Goal: Communication & Community: Answer question/provide support

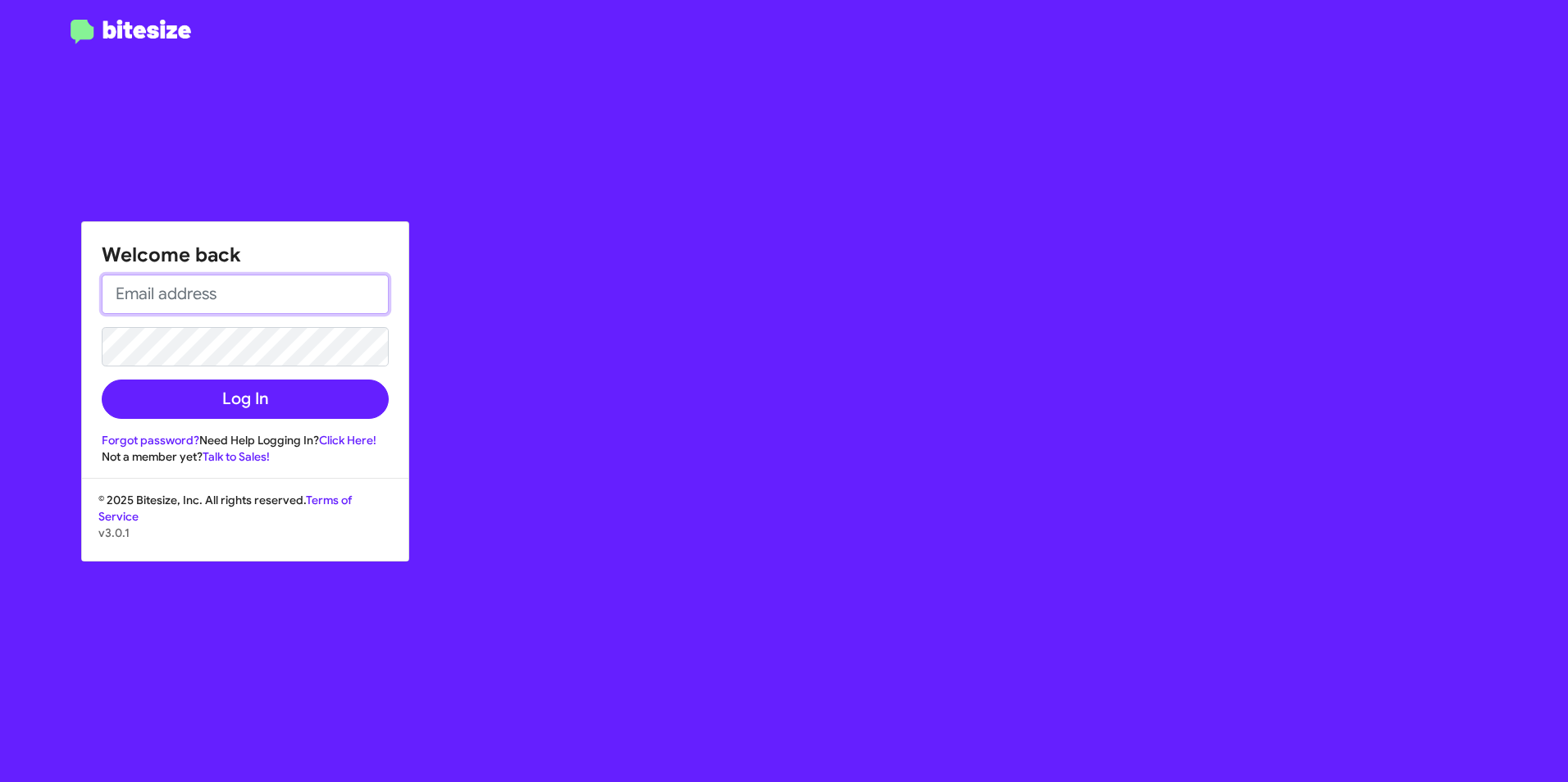
click at [202, 291] on input "email" at bounding box center [245, 294] width 287 height 39
type input "[EMAIL_ADDRESS][DOMAIN_NAME]"
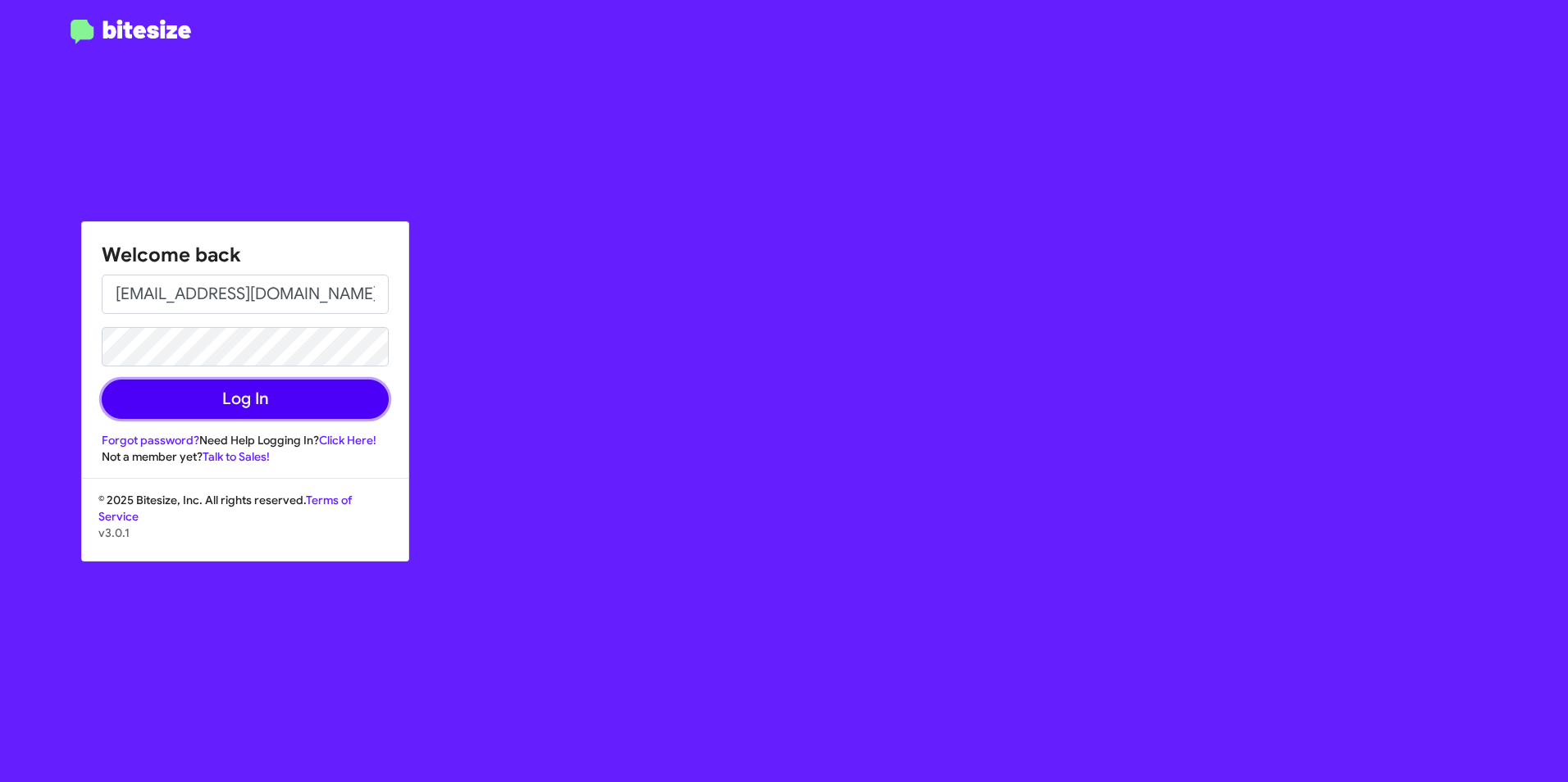
click at [223, 403] on button "Log In" at bounding box center [245, 399] width 287 height 39
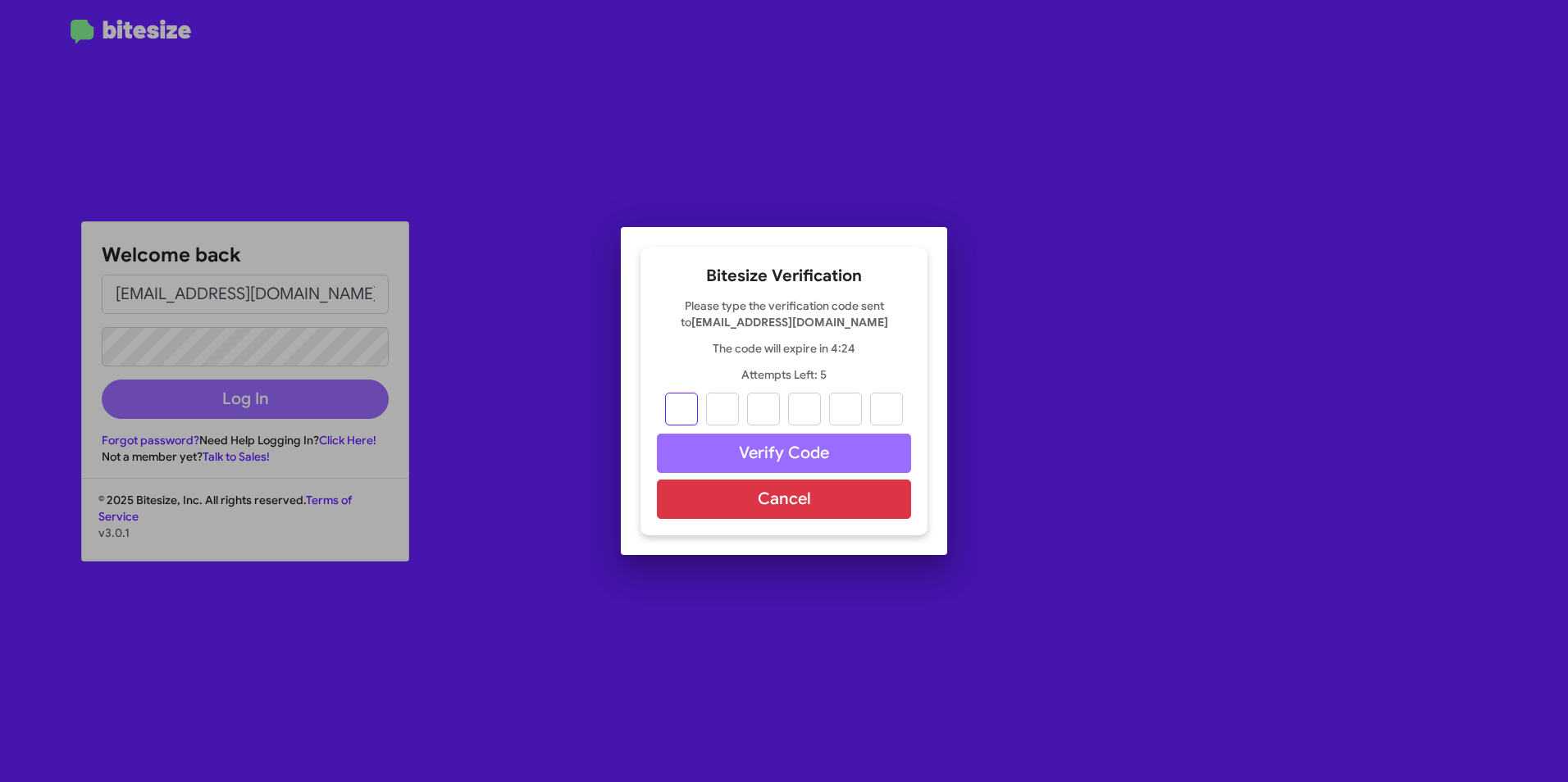
click at [678, 405] on input "text" at bounding box center [681, 409] width 32 height 32
type input "5"
type input "9"
type input "0"
type input "9"
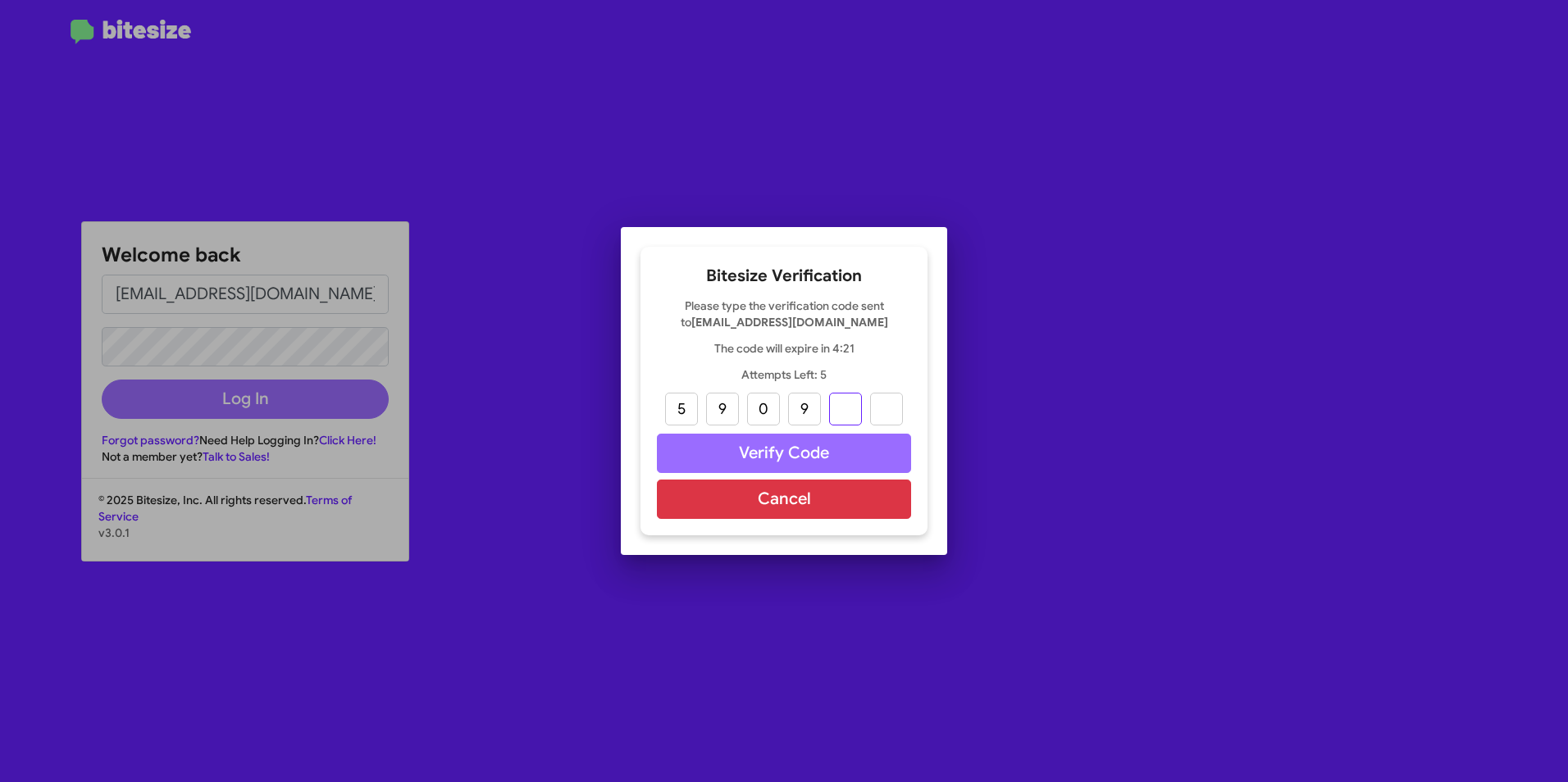
type input "4"
type input "2"
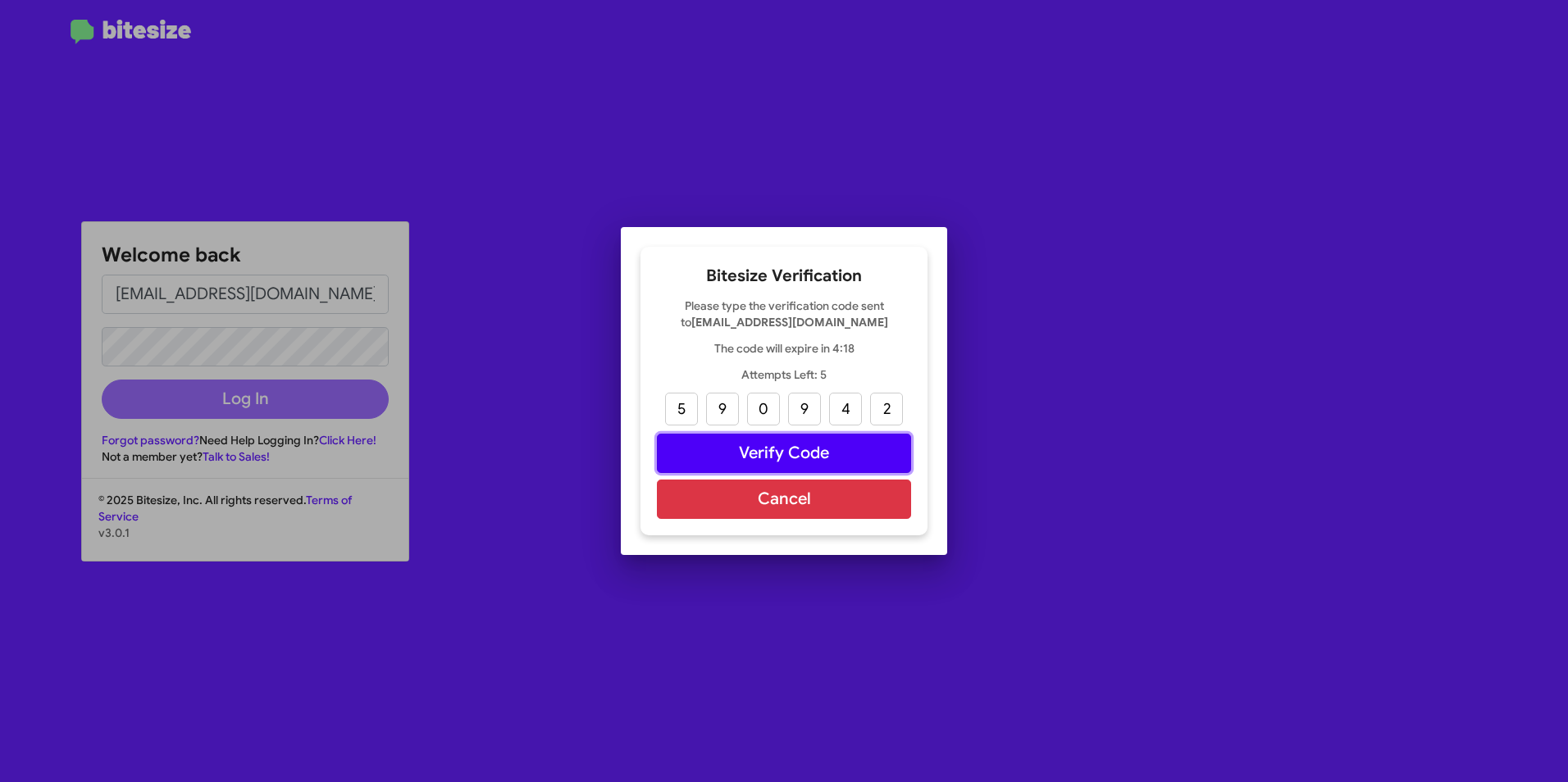
click at [796, 448] on button "Verify Code" at bounding box center [784, 453] width 254 height 39
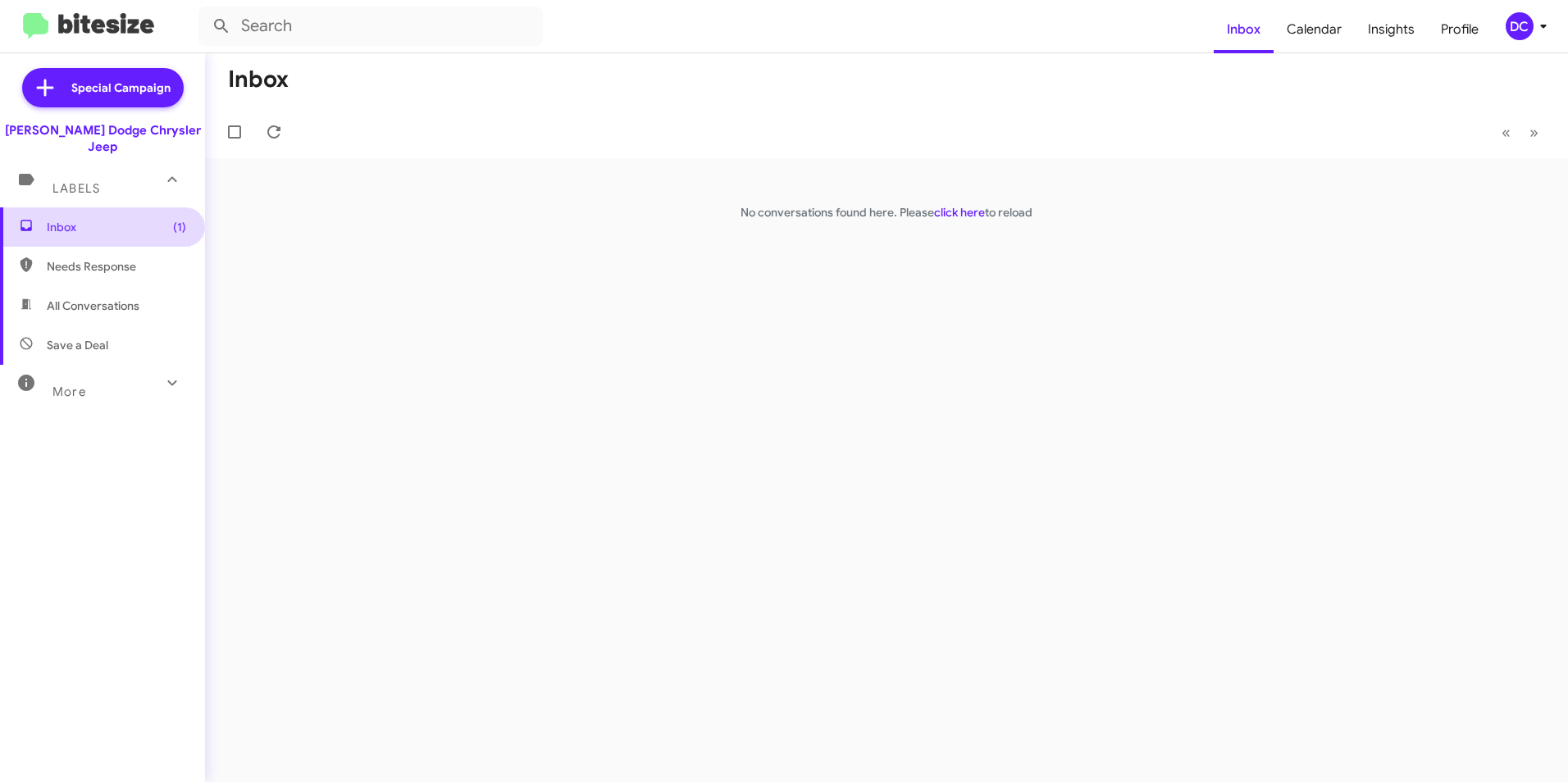
click at [89, 219] on span "Inbox (1)" at bounding box center [116, 226] width 140 height 17
click at [101, 298] on span "All Conversations" at bounding box center [93, 305] width 93 height 17
type input "in:all-conversations"
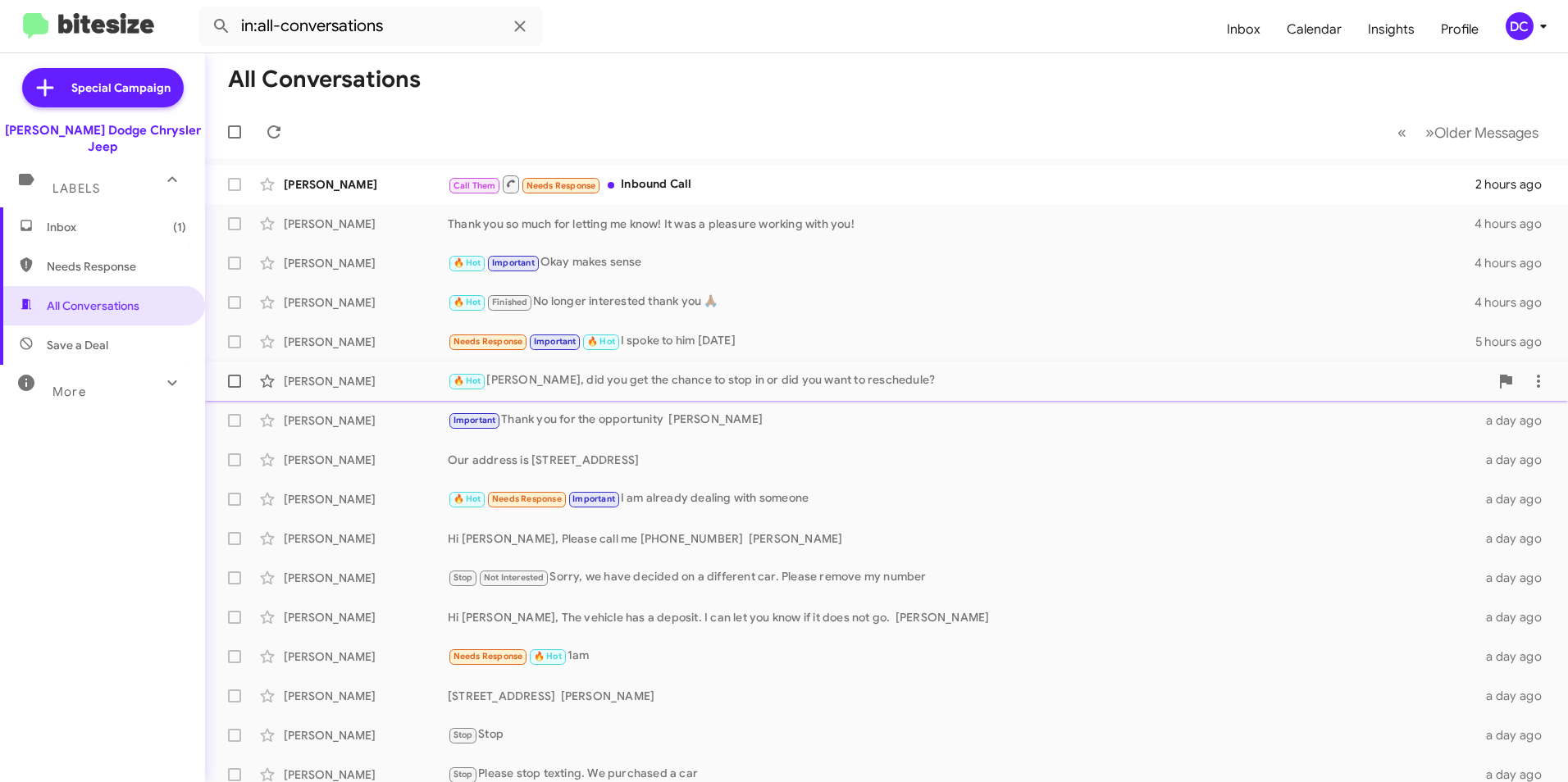
click at [883, 379] on div "🔥 Hot [PERSON_NAME], did you get the chance to stop in or did you want to resch…" at bounding box center [968, 380] width 1042 height 18
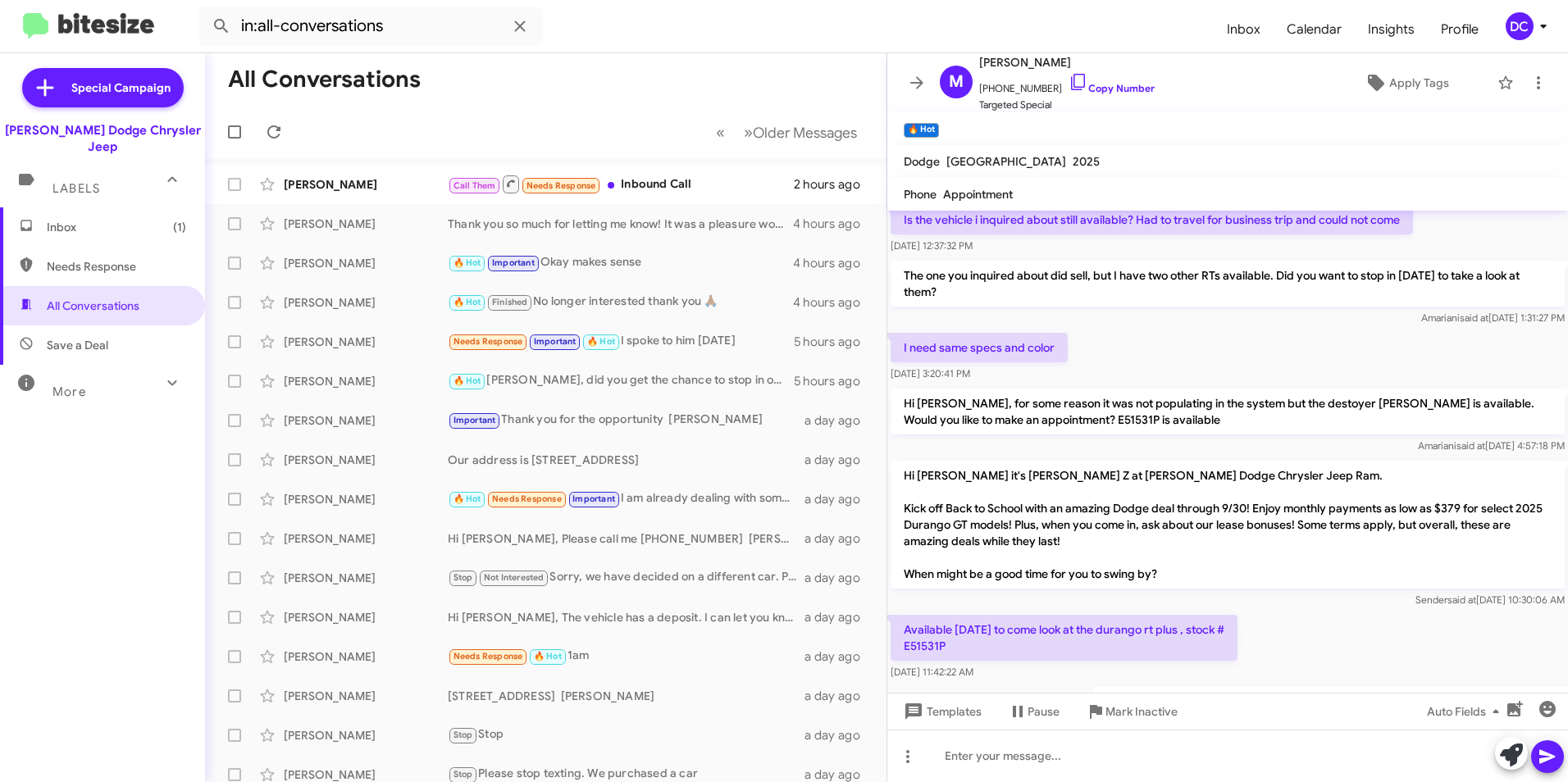
scroll to position [82, 0]
click at [690, 264] on div "🔥 Hot Important Okay makes sense" at bounding box center [627, 262] width 360 height 18
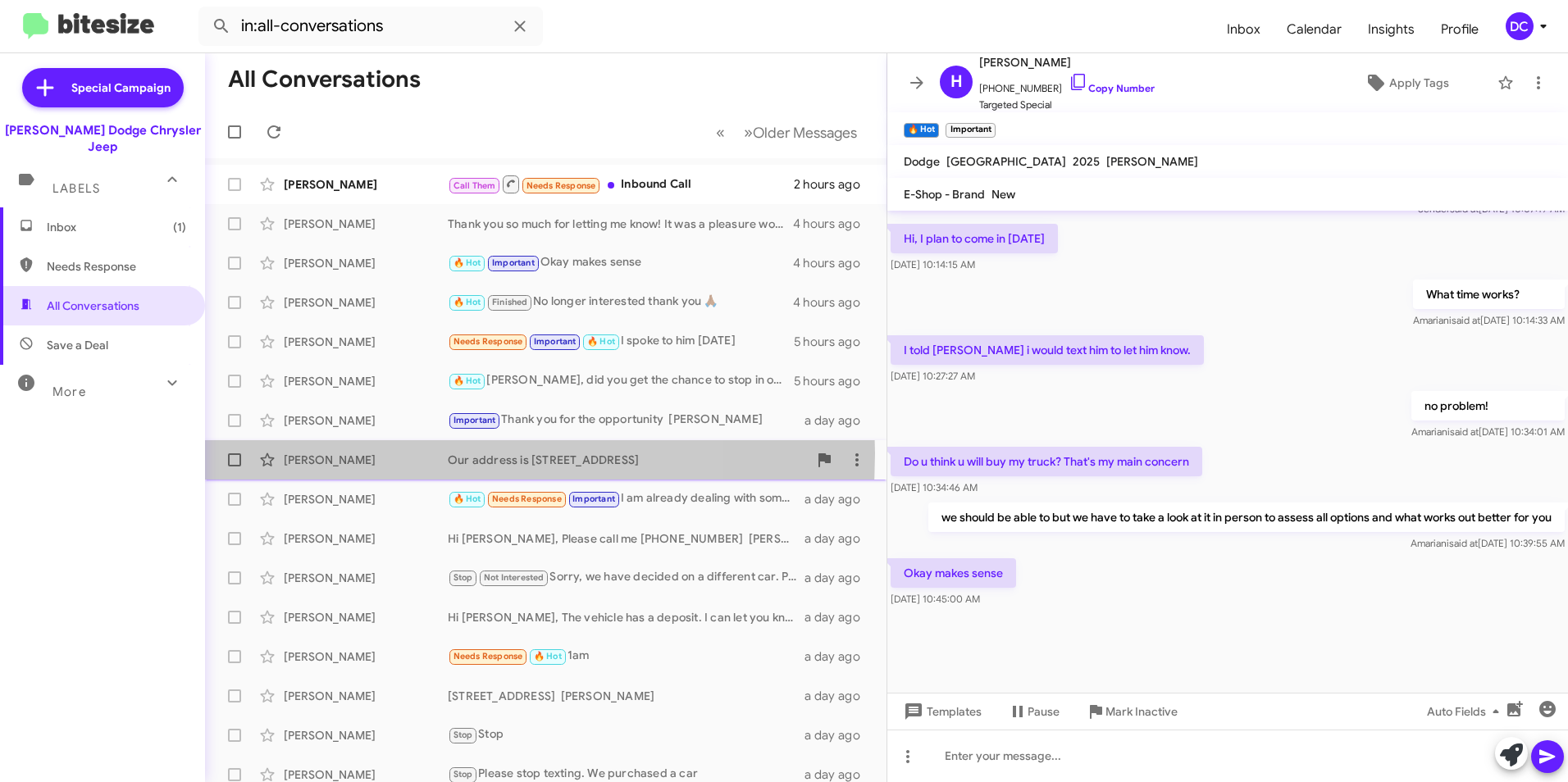
click at [382, 454] on div "[PERSON_NAME]" at bounding box center [365, 460] width 164 height 17
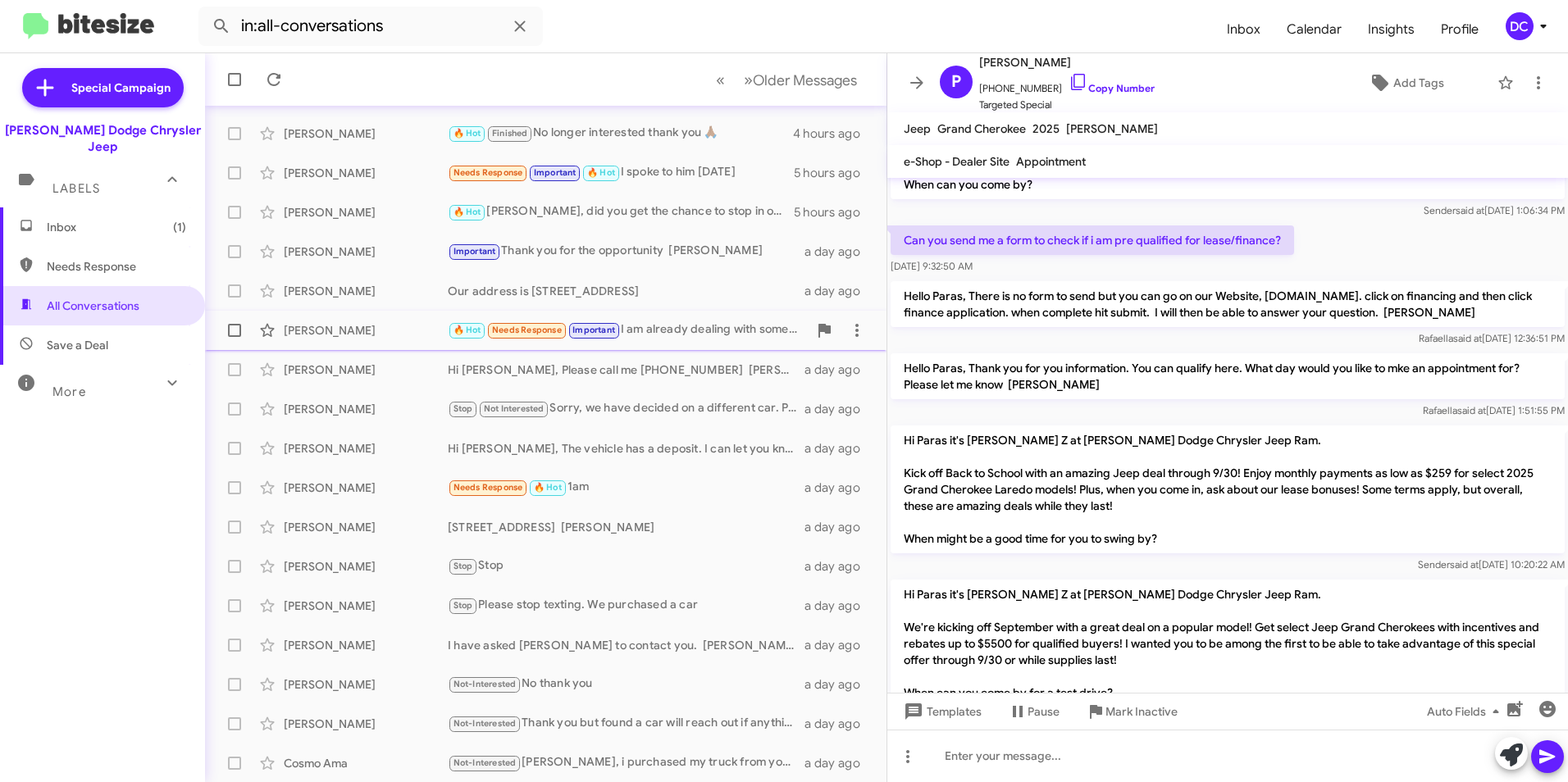
scroll to position [169, 0]
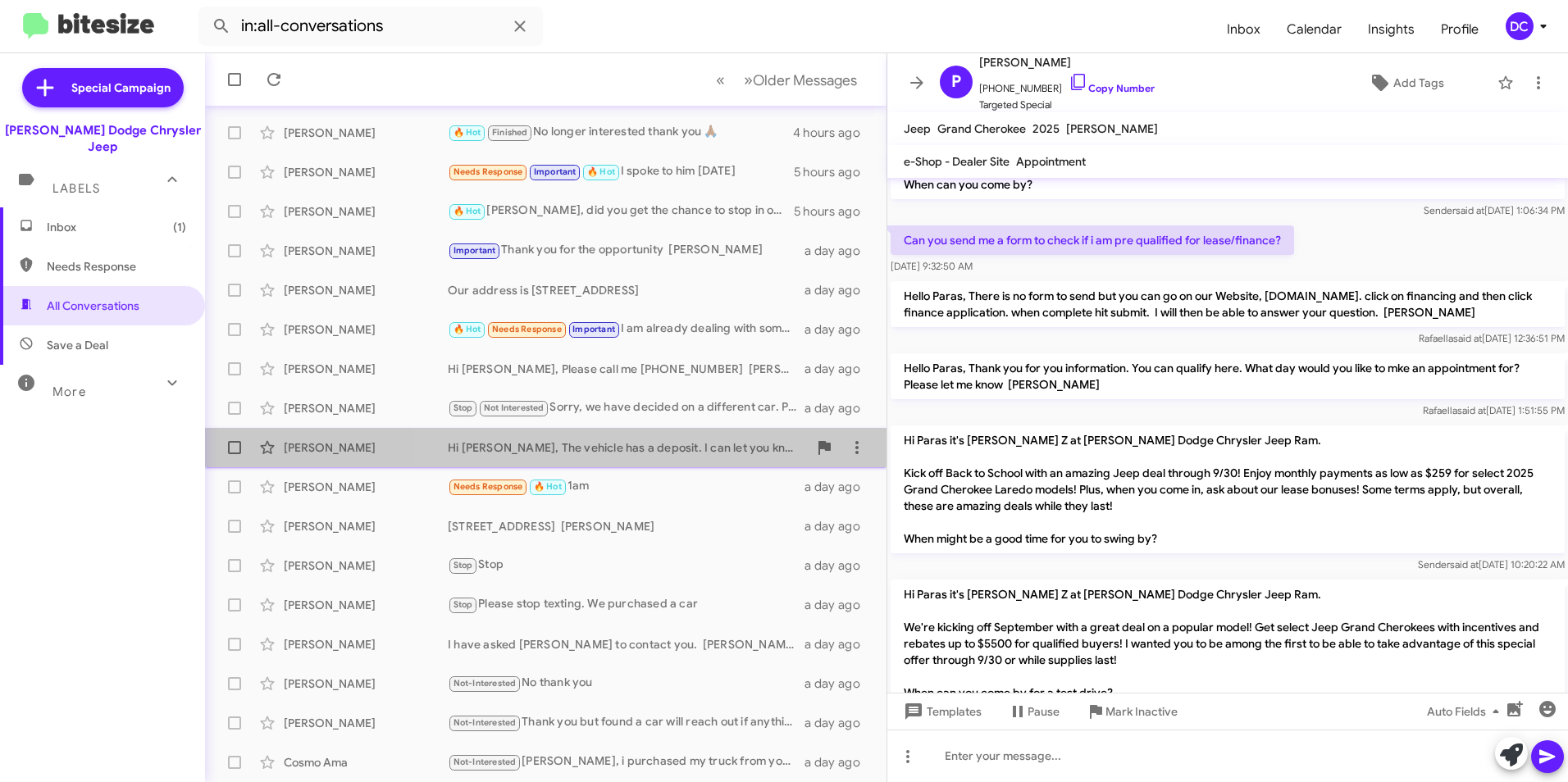
click at [698, 454] on div "Hi [PERSON_NAME], The vehicle has a deposit. I can let you know if it does not …" at bounding box center [627, 448] width 360 height 17
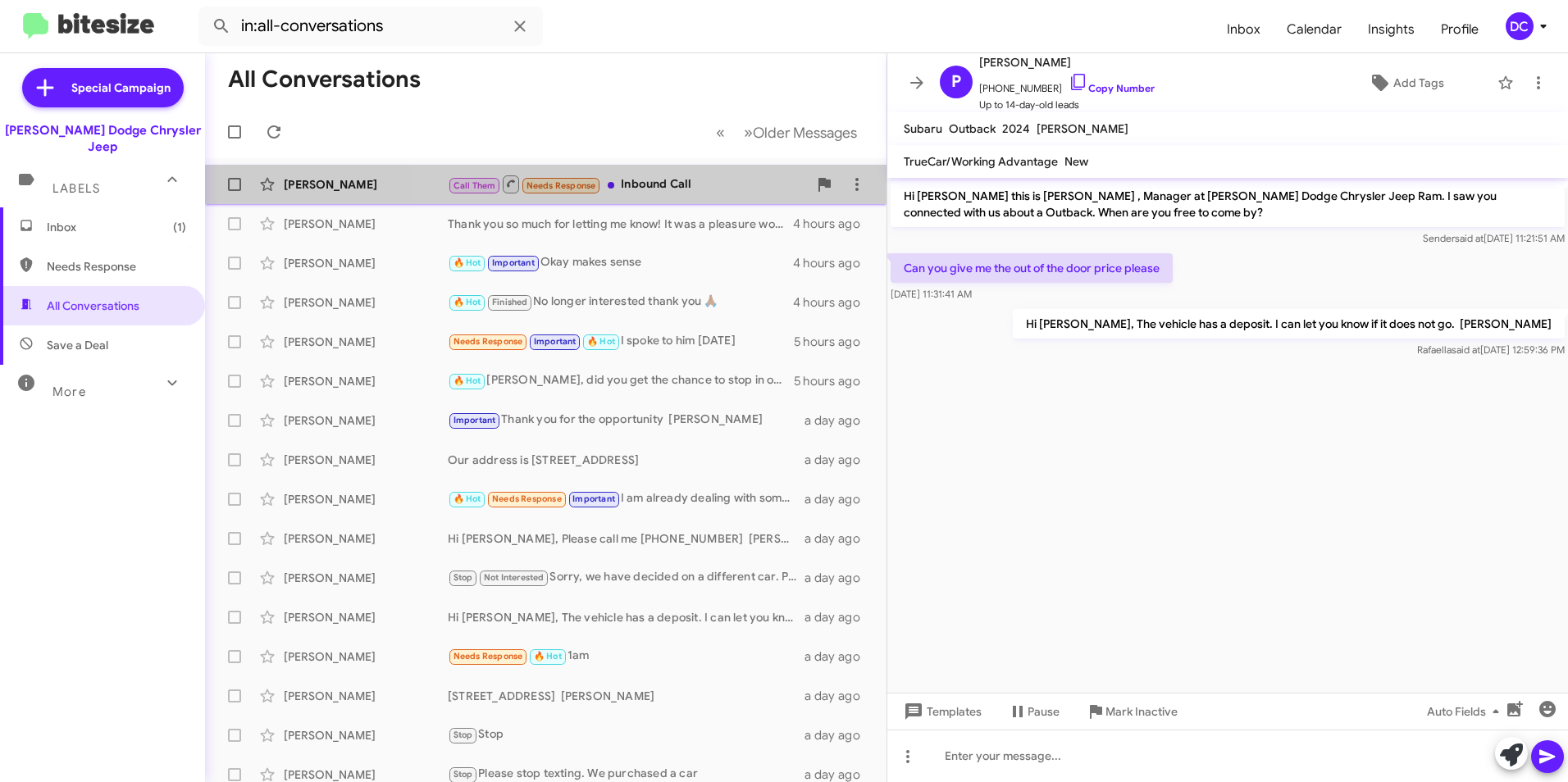
click at [713, 183] on div "Call Them Needs Response Inbound Call" at bounding box center [627, 183] width 360 height 20
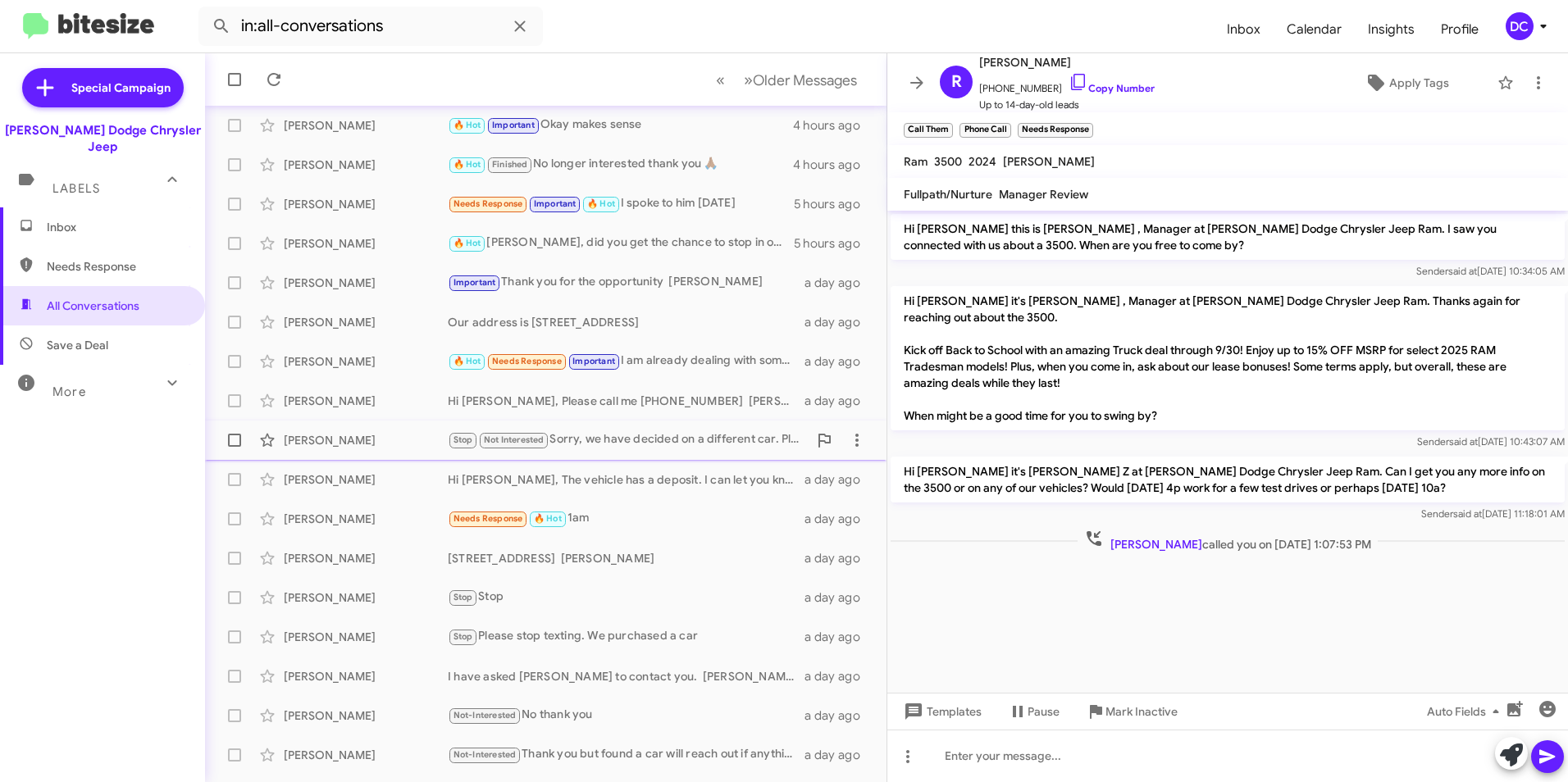
scroll to position [169, 0]
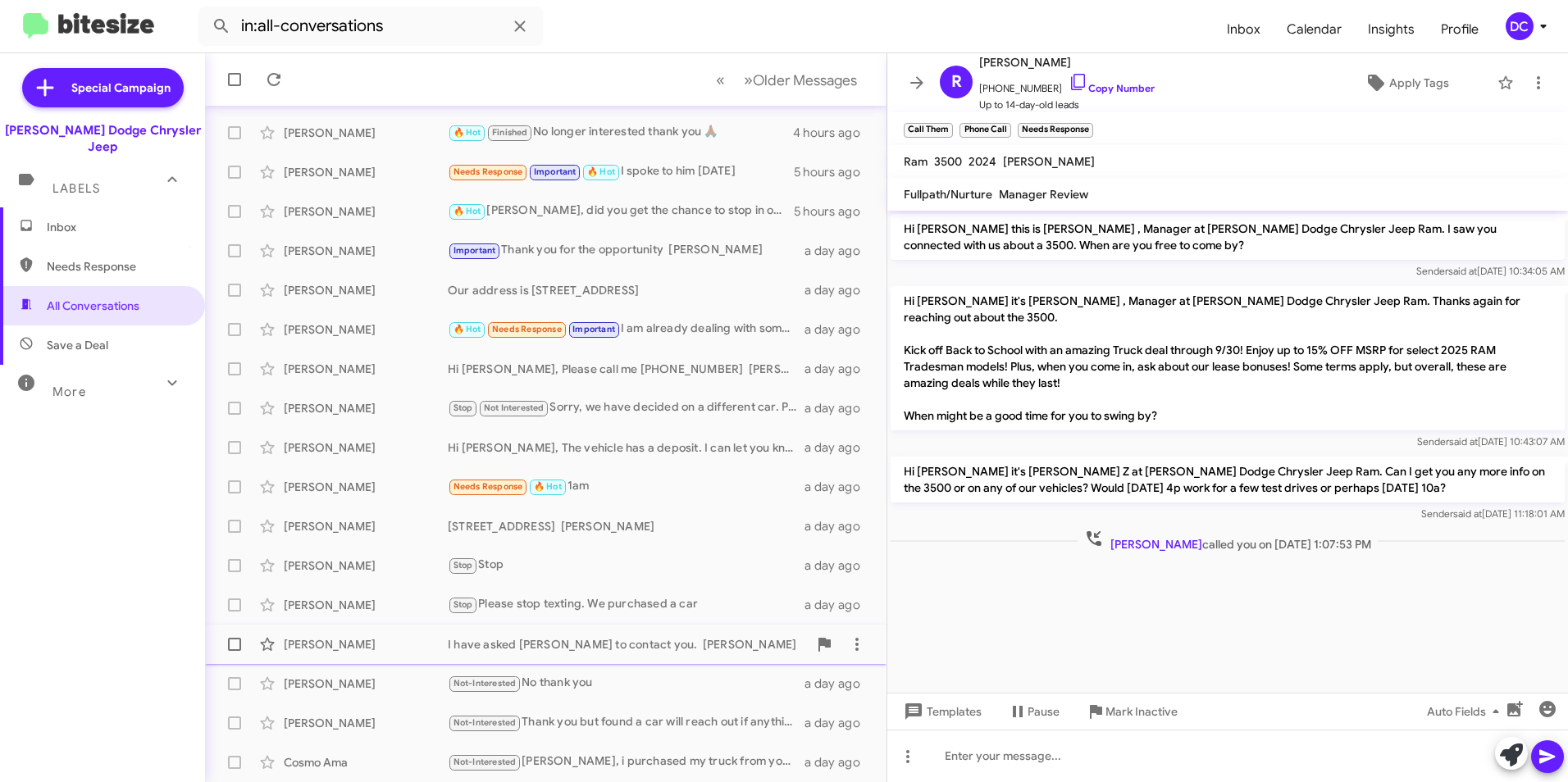
click at [560, 642] on div "I have asked [PERSON_NAME] to contact you. [PERSON_NAME]" at bounding box center [627, 644] width 360 height 17
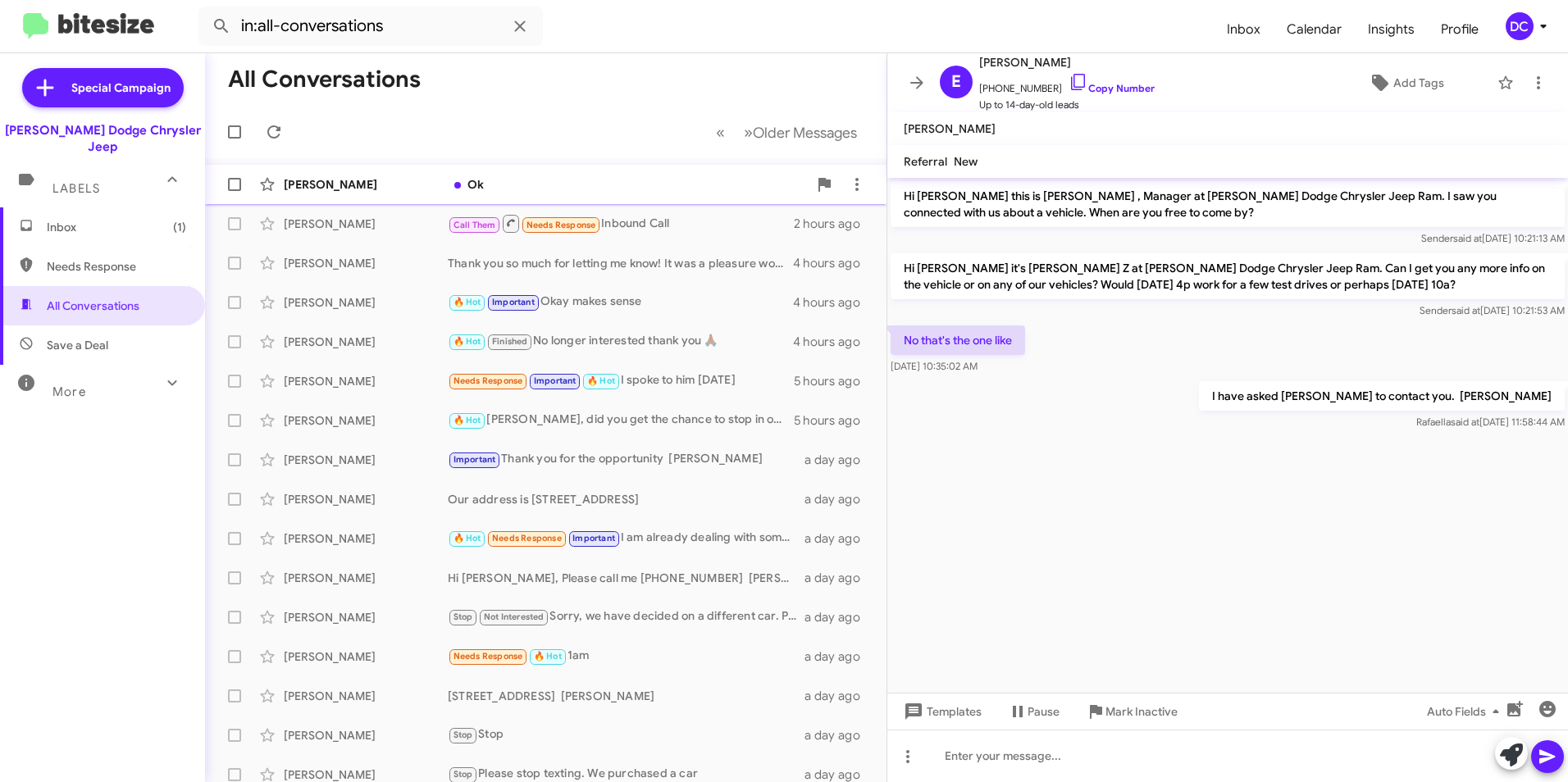
click at [662, 183] on div "Ok" at bounding box center [627, 184] width 360 height 17
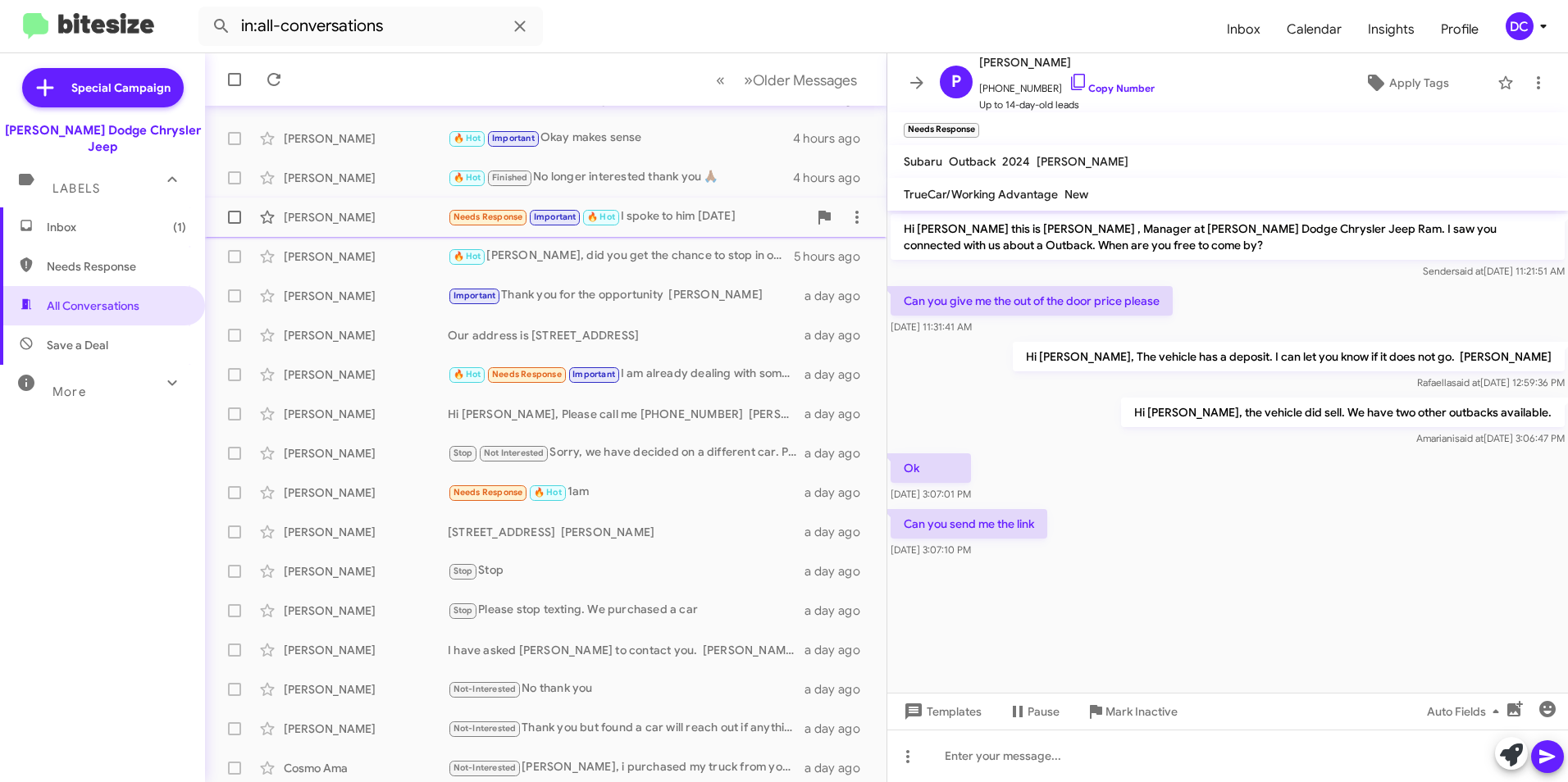
scroll to position [169, 0]
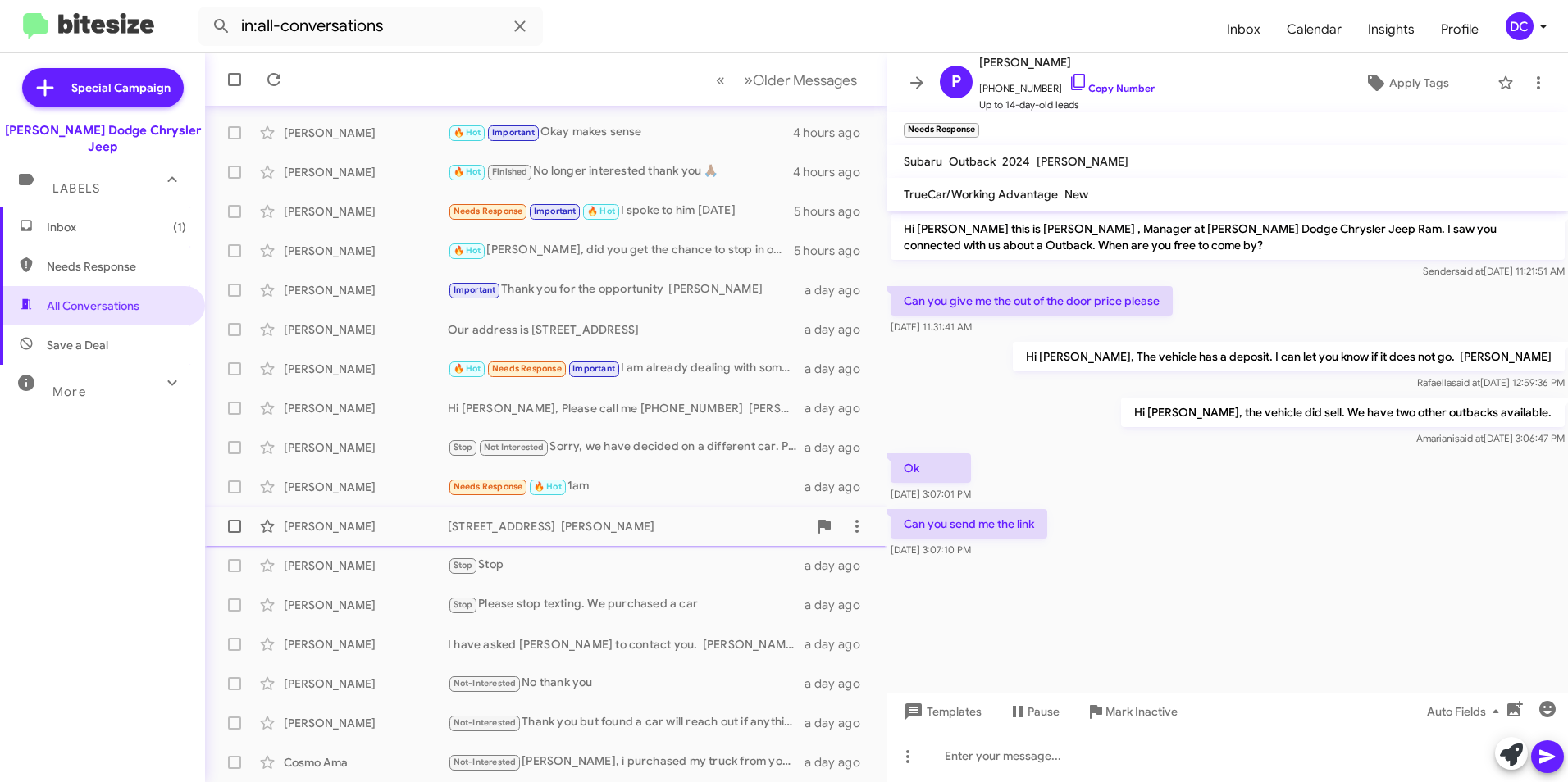
click at [597, 529] on div "[STREET_ADDRESS] [PERSON_NAME]" at bounding box center [627, 527] width 360 height 17
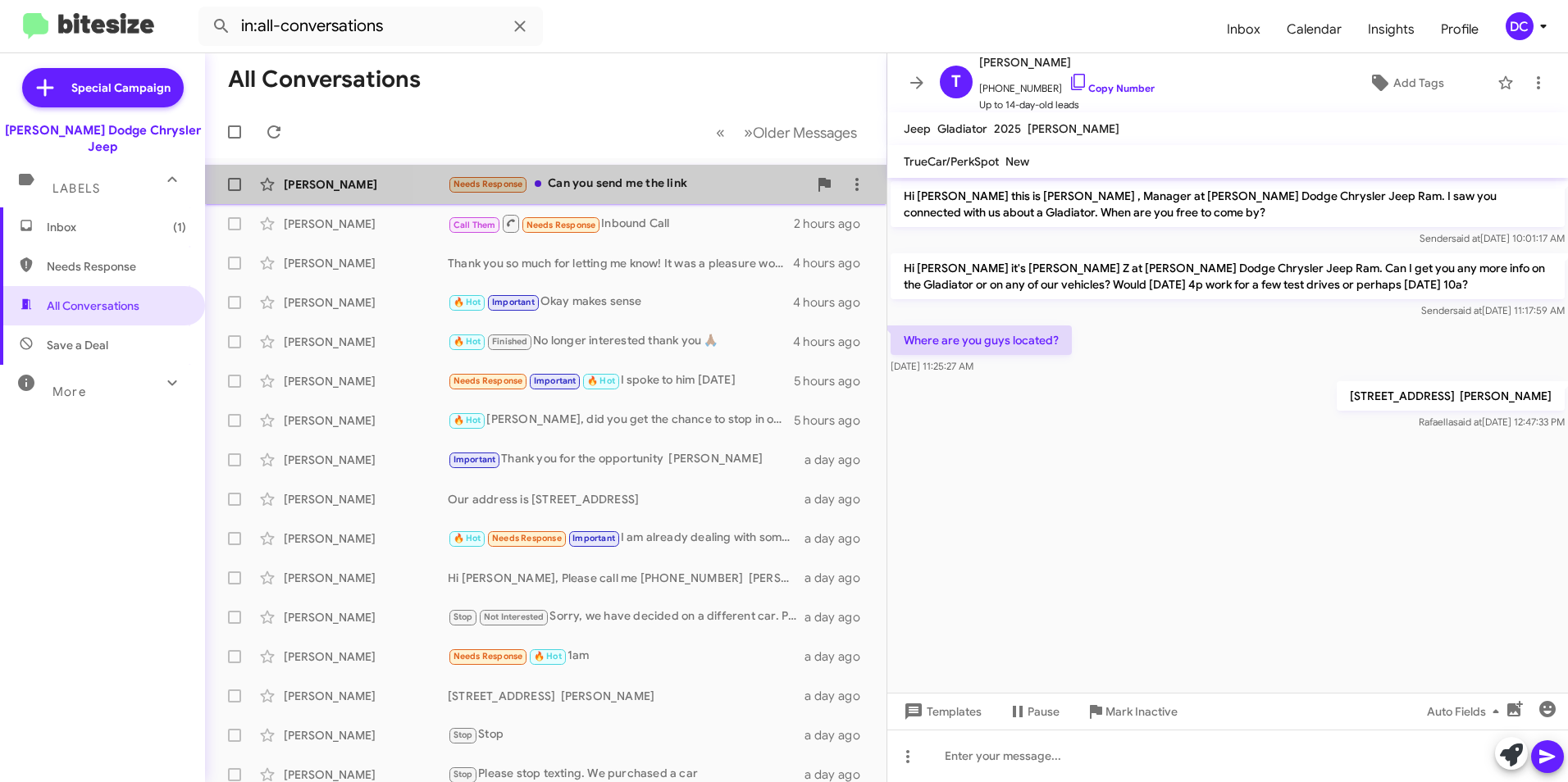
click at [650, 181] on div "Needs Response Can you send me the link" at bounding box center [627, 183] width 360 height 18
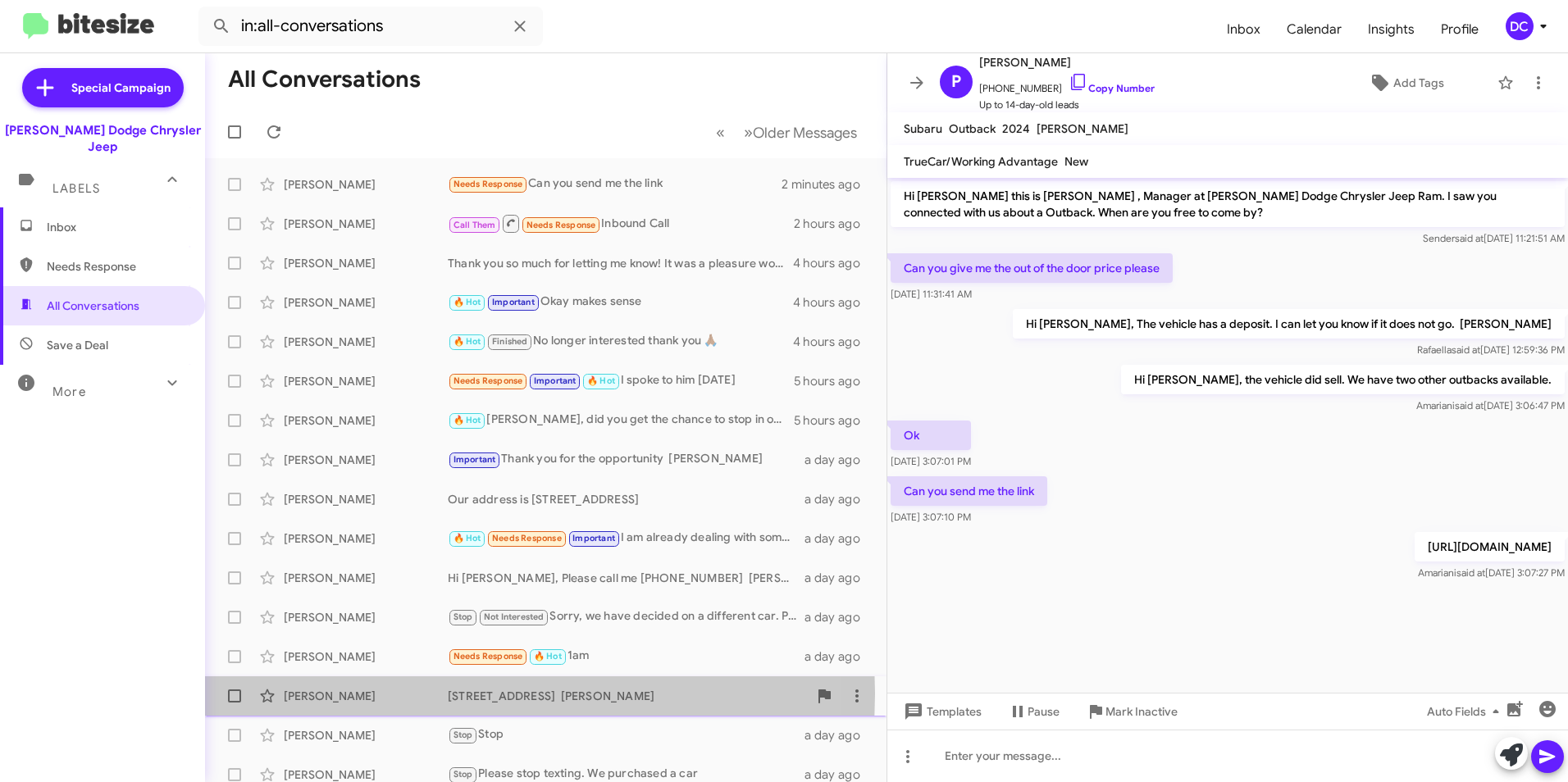
click at [337, 694] on div "[PERSON_NAME]" at bounding box center [365, 696] width 164 height 17
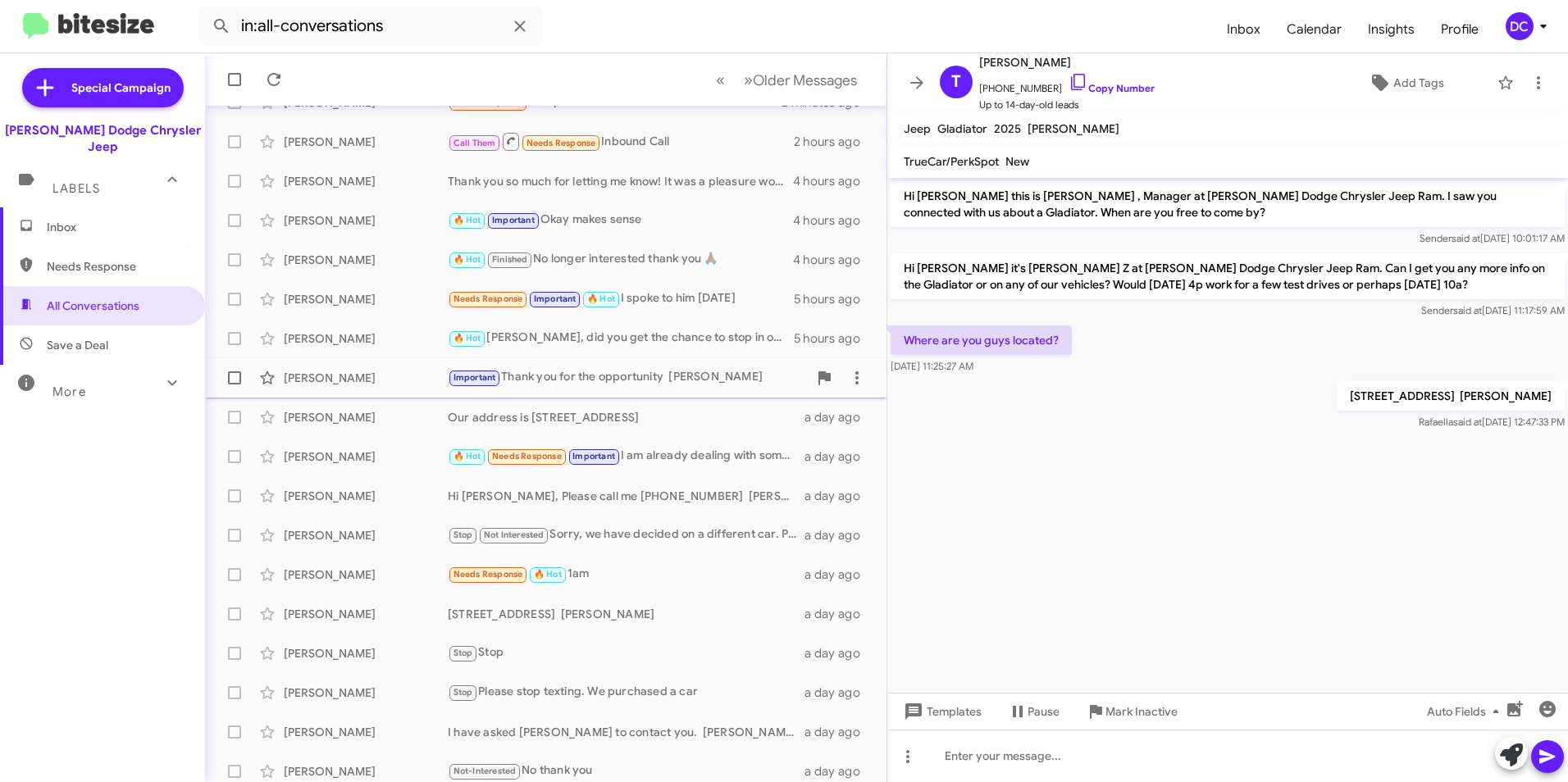
scroll to position [164, 0]
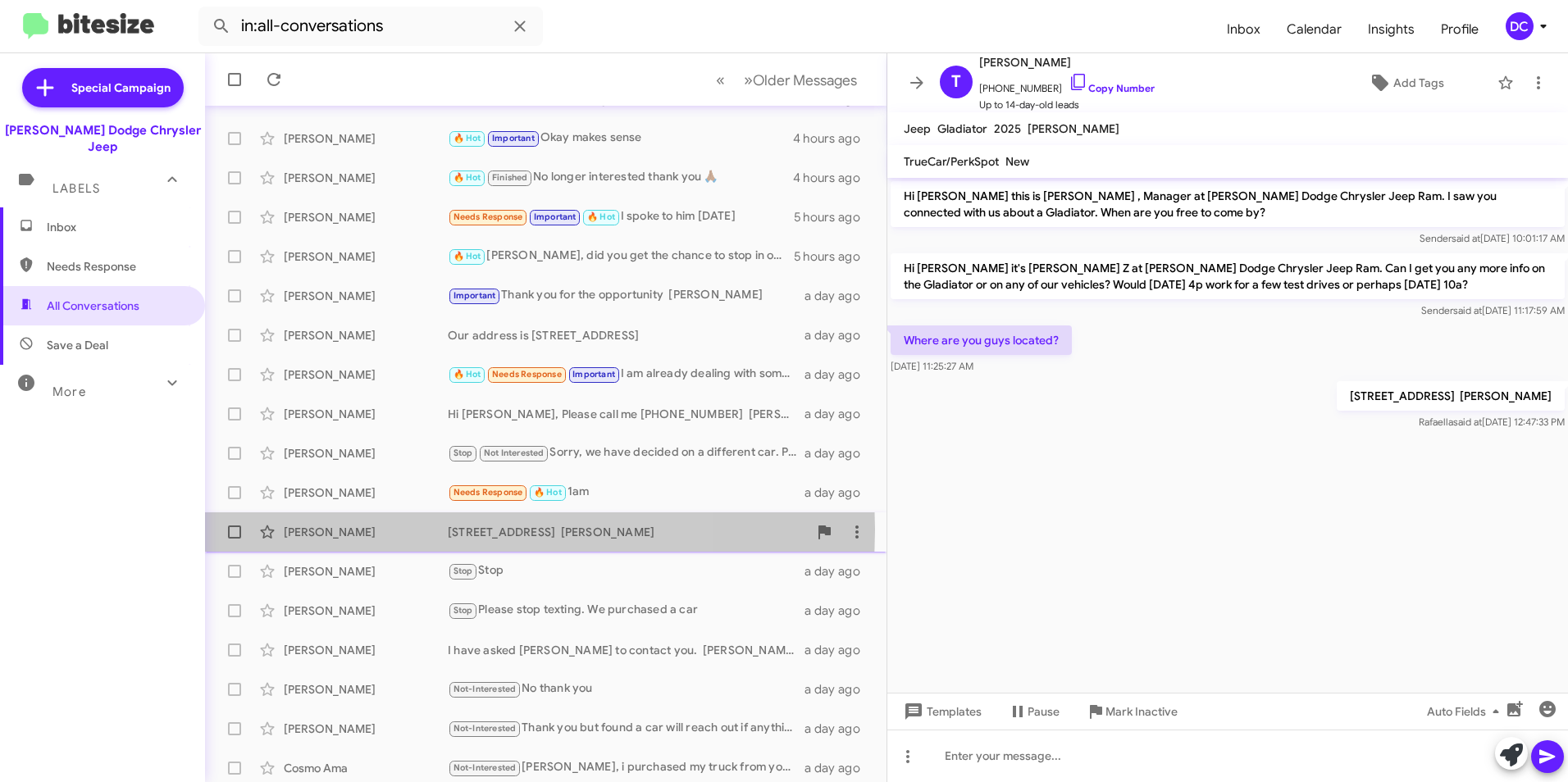
click at [377, 530] on div "[PERSON_NAME]" at bounding box center [365, 532] width 164 height 17
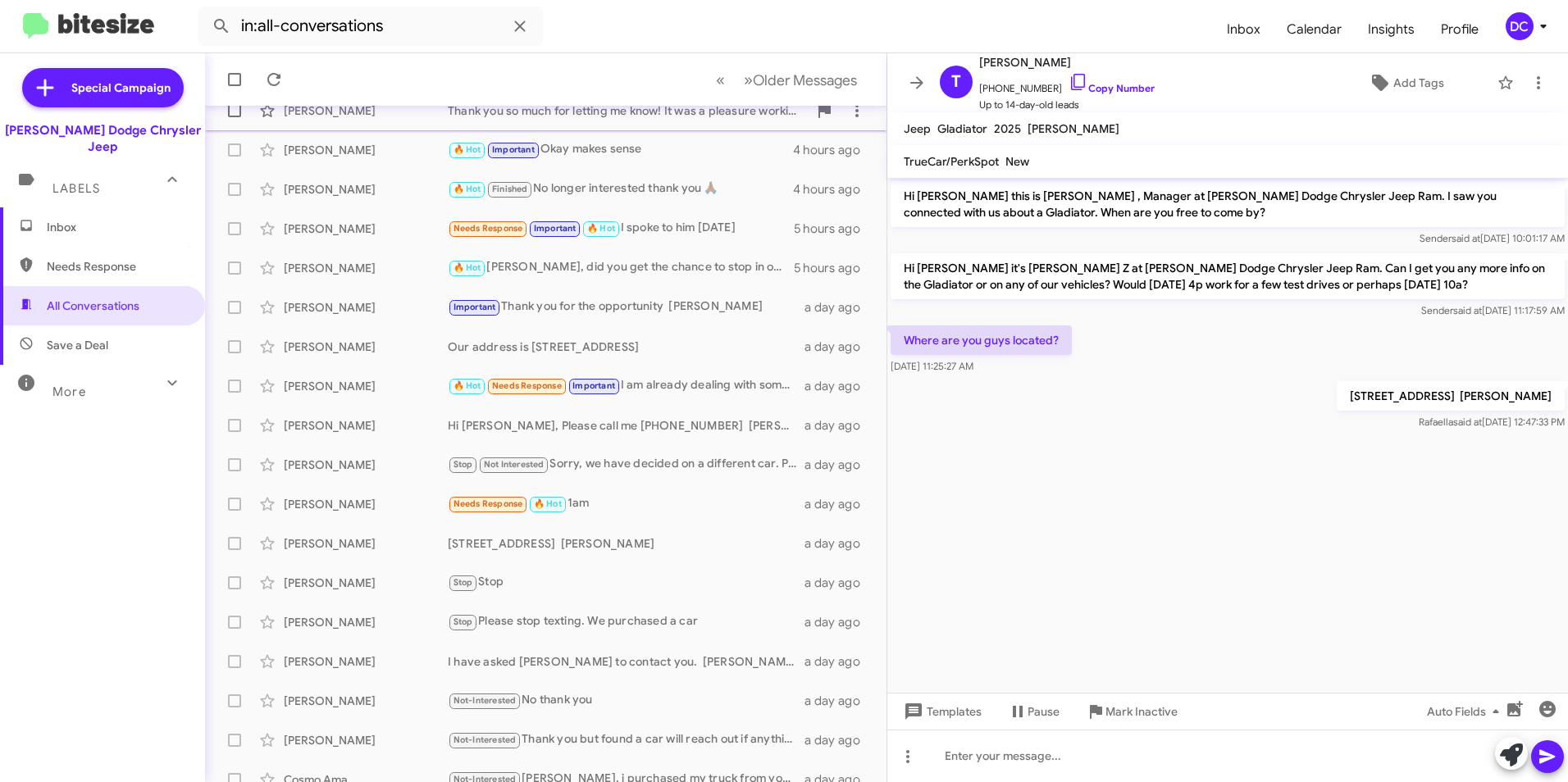
scroll to position [169, 0]
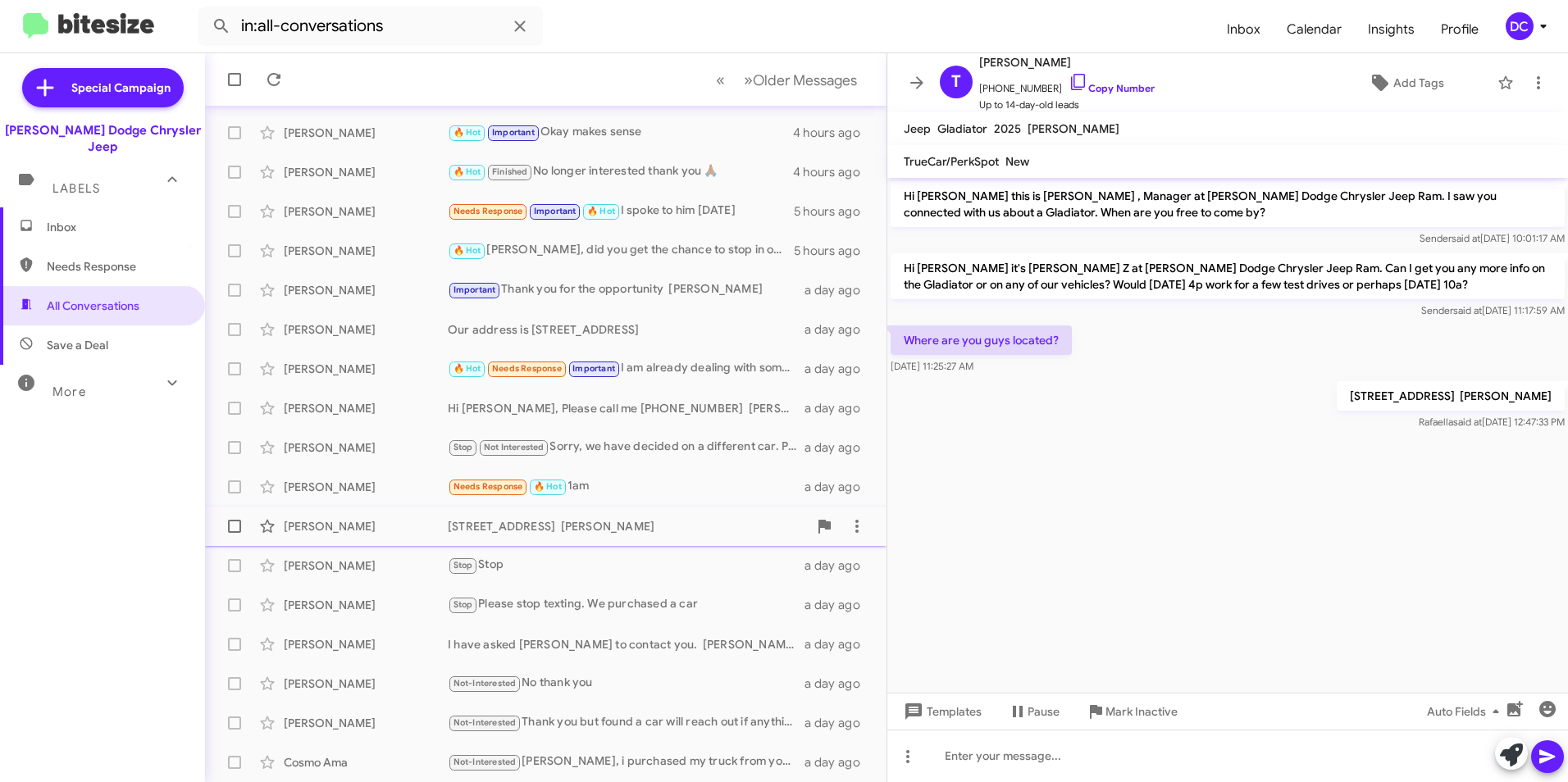
click at [374, 526] on div "[PERSON_NAME]" at bounding box center [365, 527] width 164 height 17
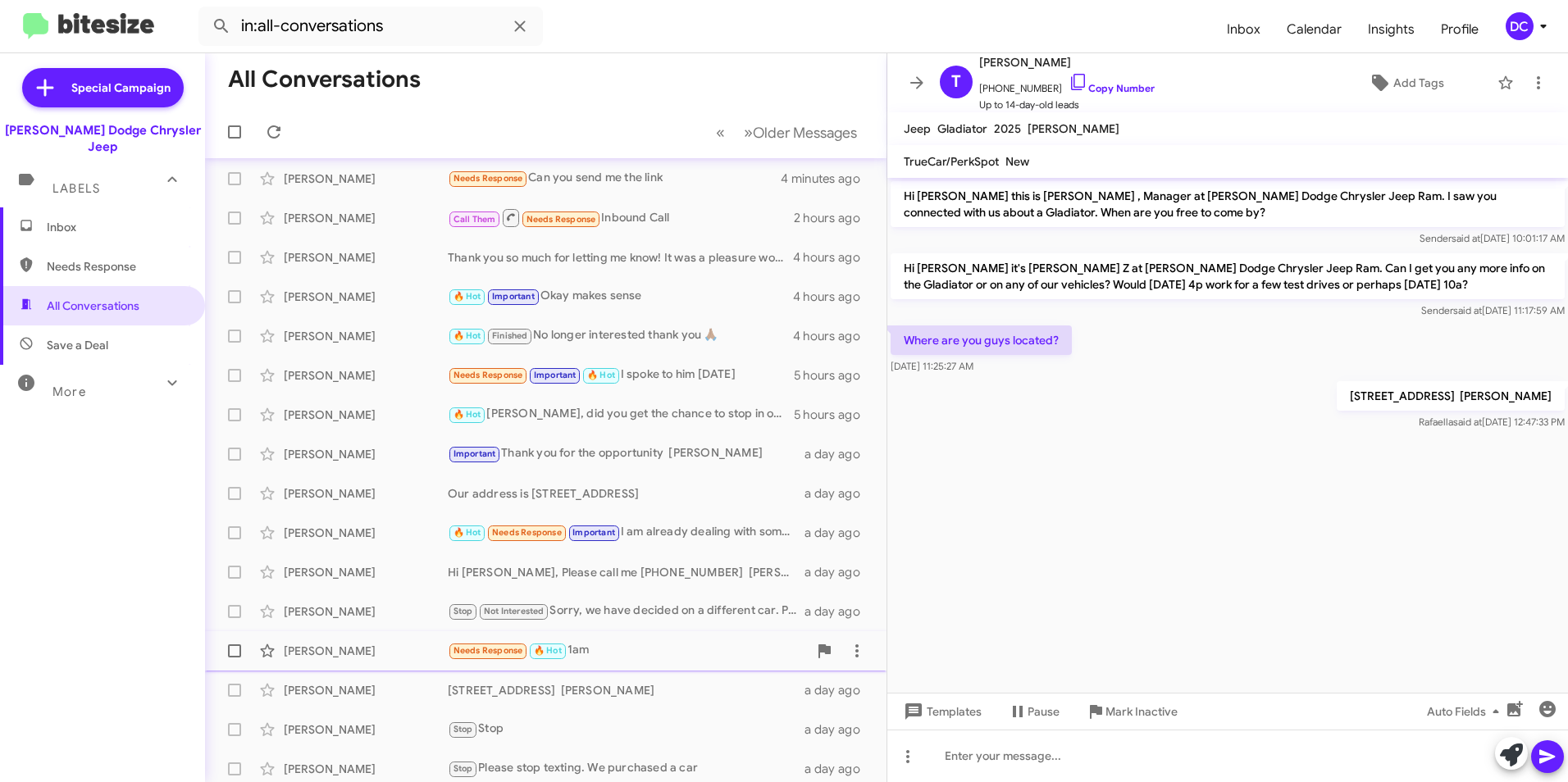
scroll to position [0, 0]
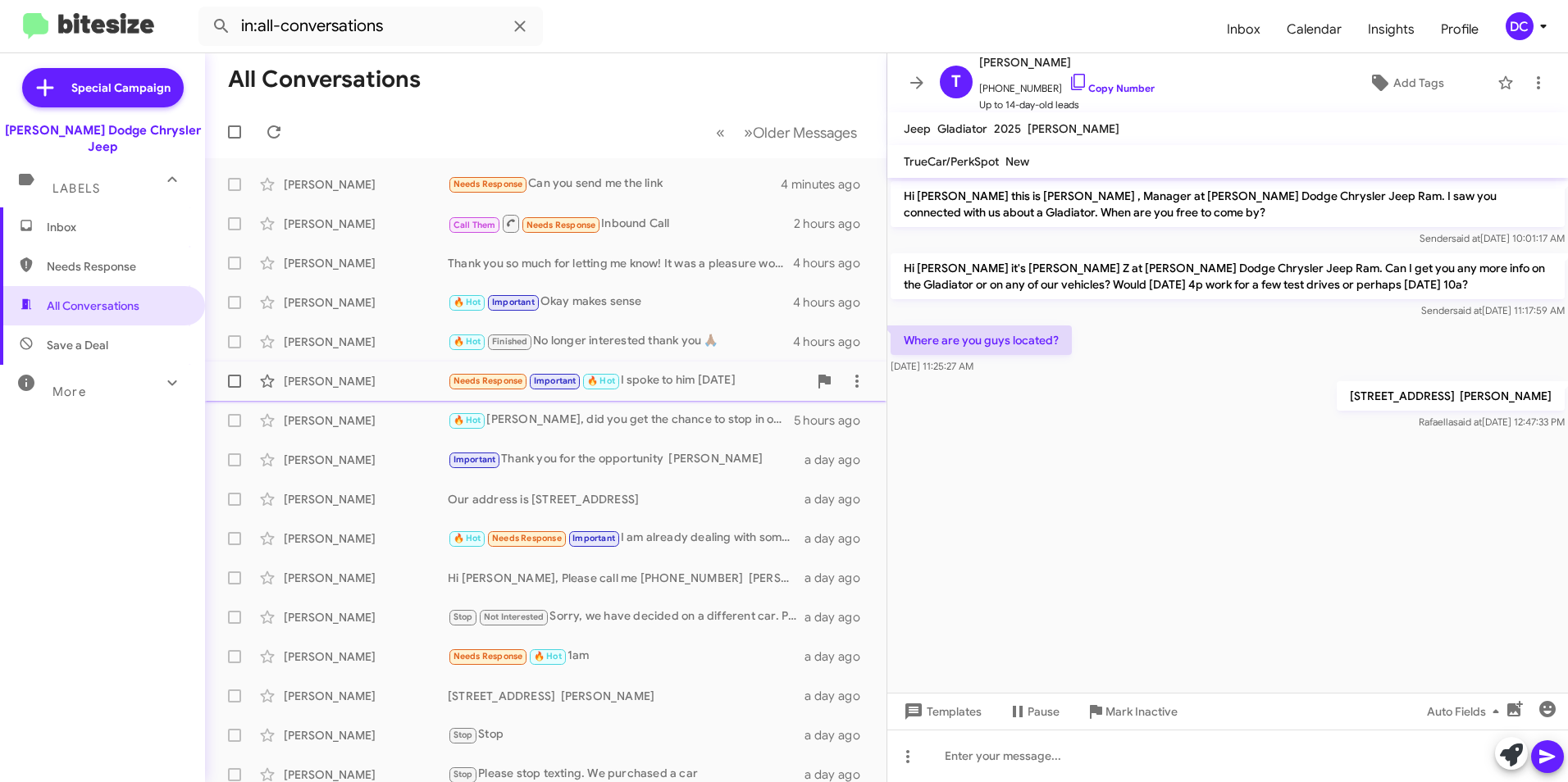
click at [657, 377] on div "Needs Response Important 🔥 Hot I spoke to him [DATE]" at bounding box center [627, 380] width 360 height 18
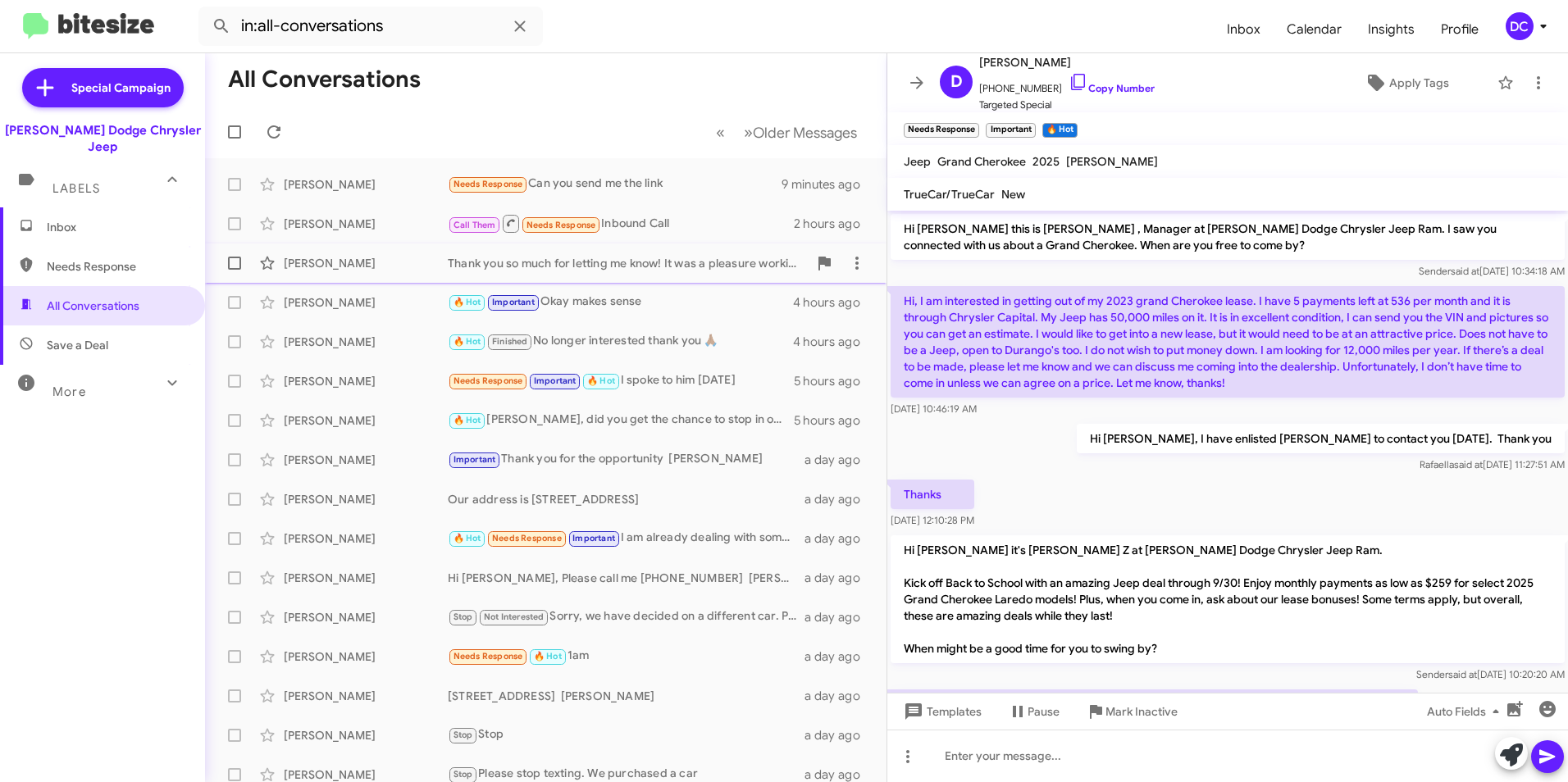
click at [382, 263] on div "[PERSON_NAME]" at bounding box center [365, 263] width 164 height 17
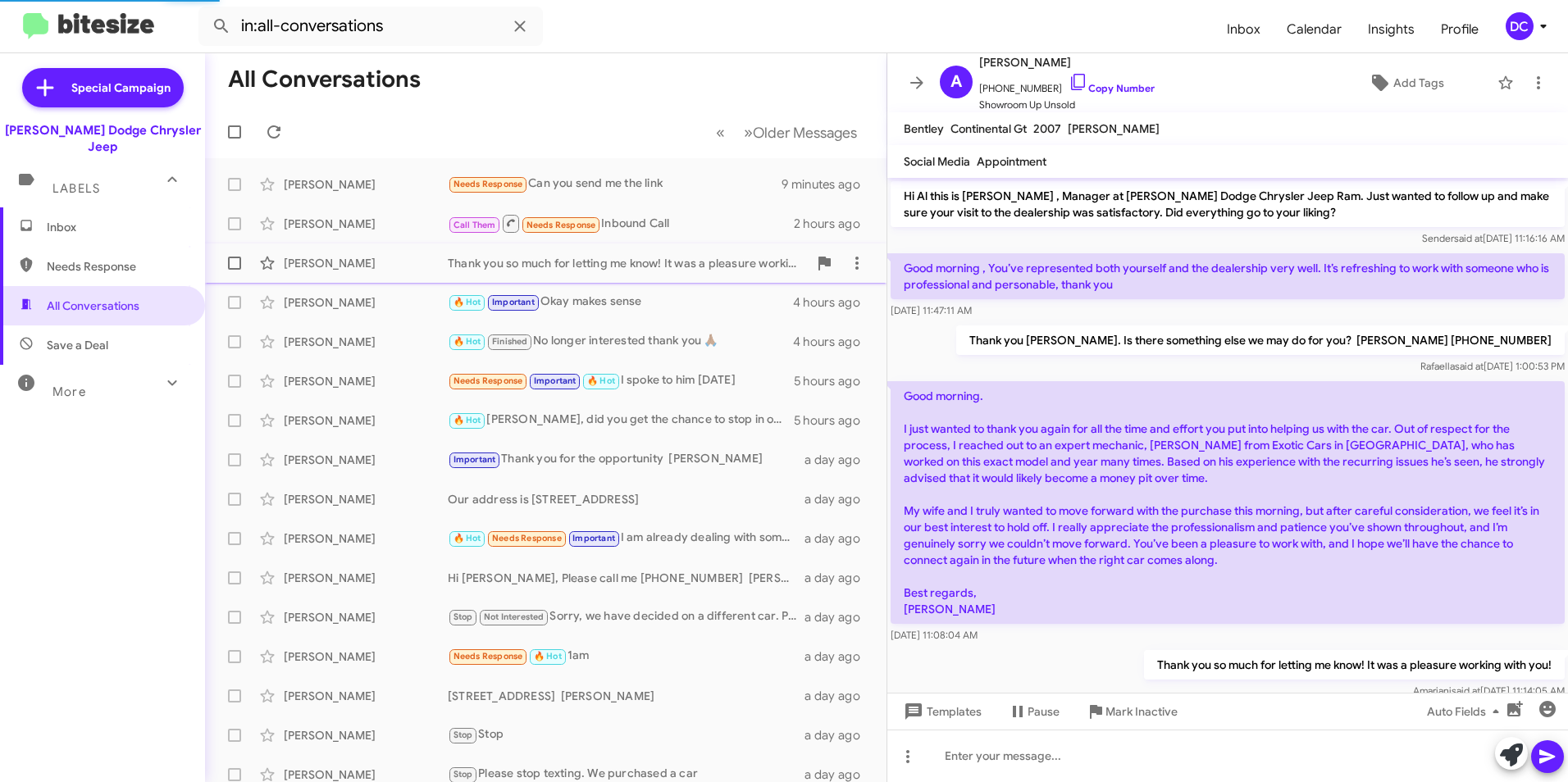
scroll to position [31, 0]
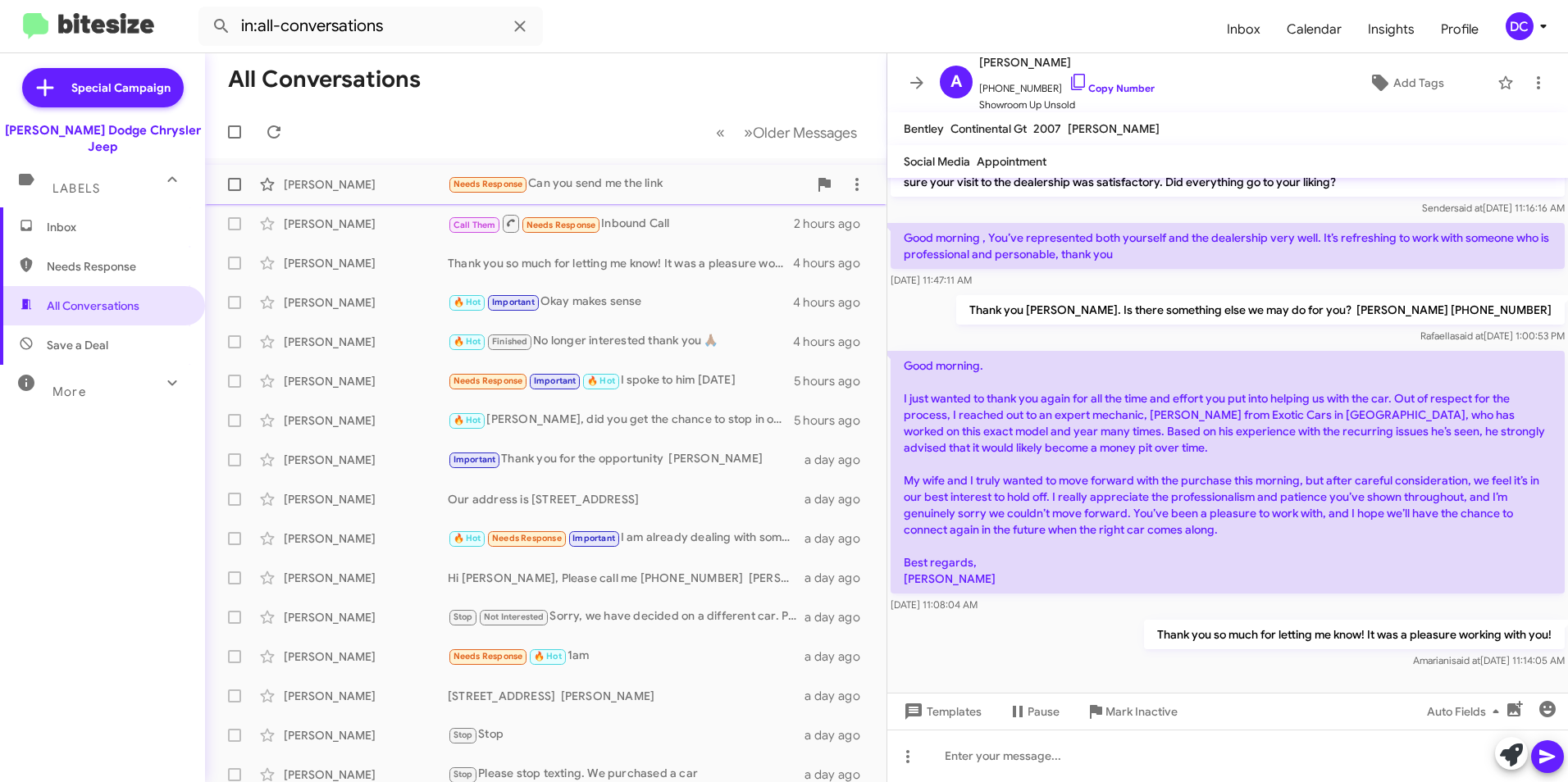
click at [384, 182] on div "[PERSON_NAME]" at bounding box center [365, 184] width 164 height 17
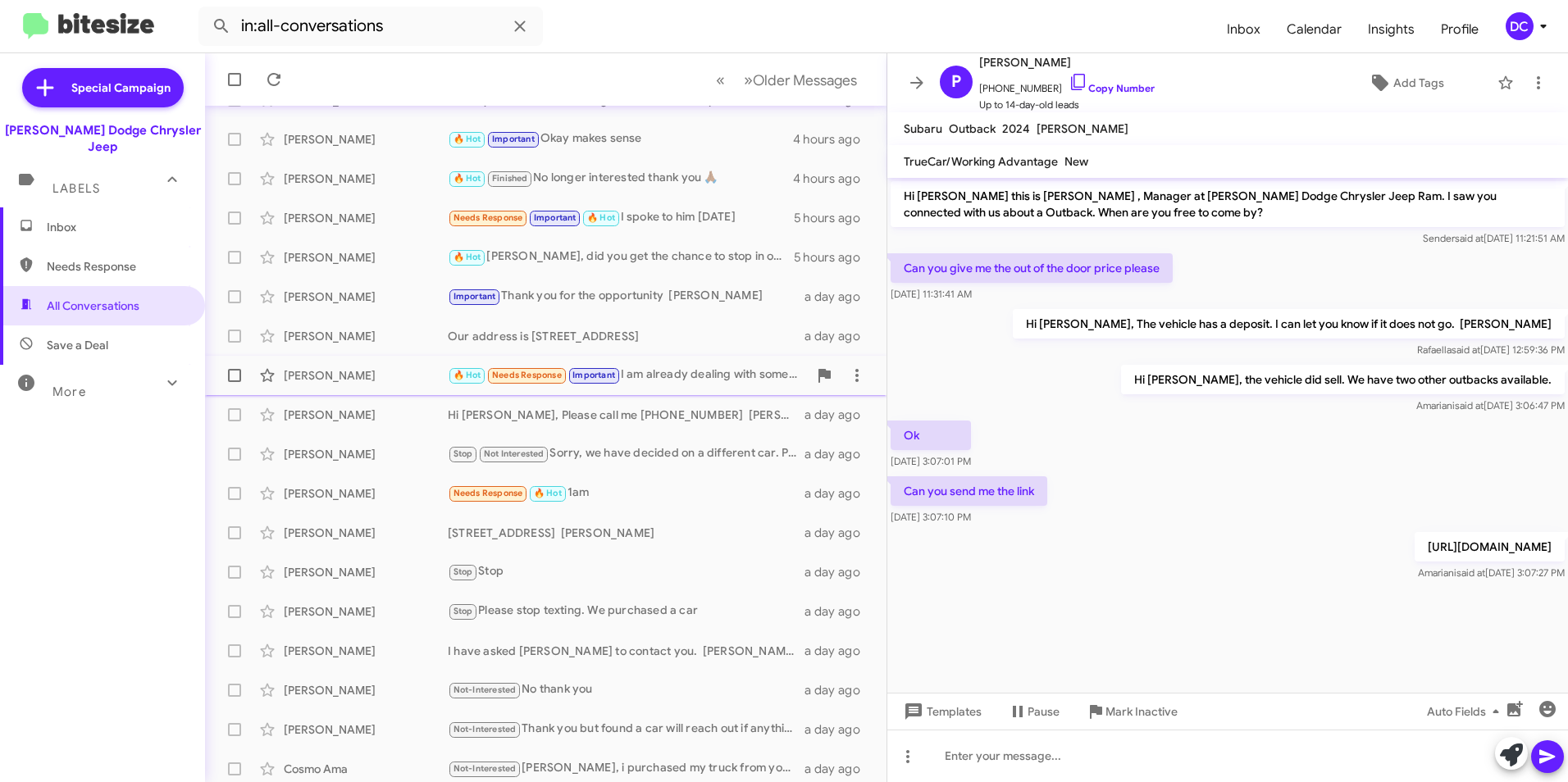
scroll to position [164, 0]
click at [350, 448] on div "[PERSON_NAME]" at bounding box center [365, 453] width 164 height 17
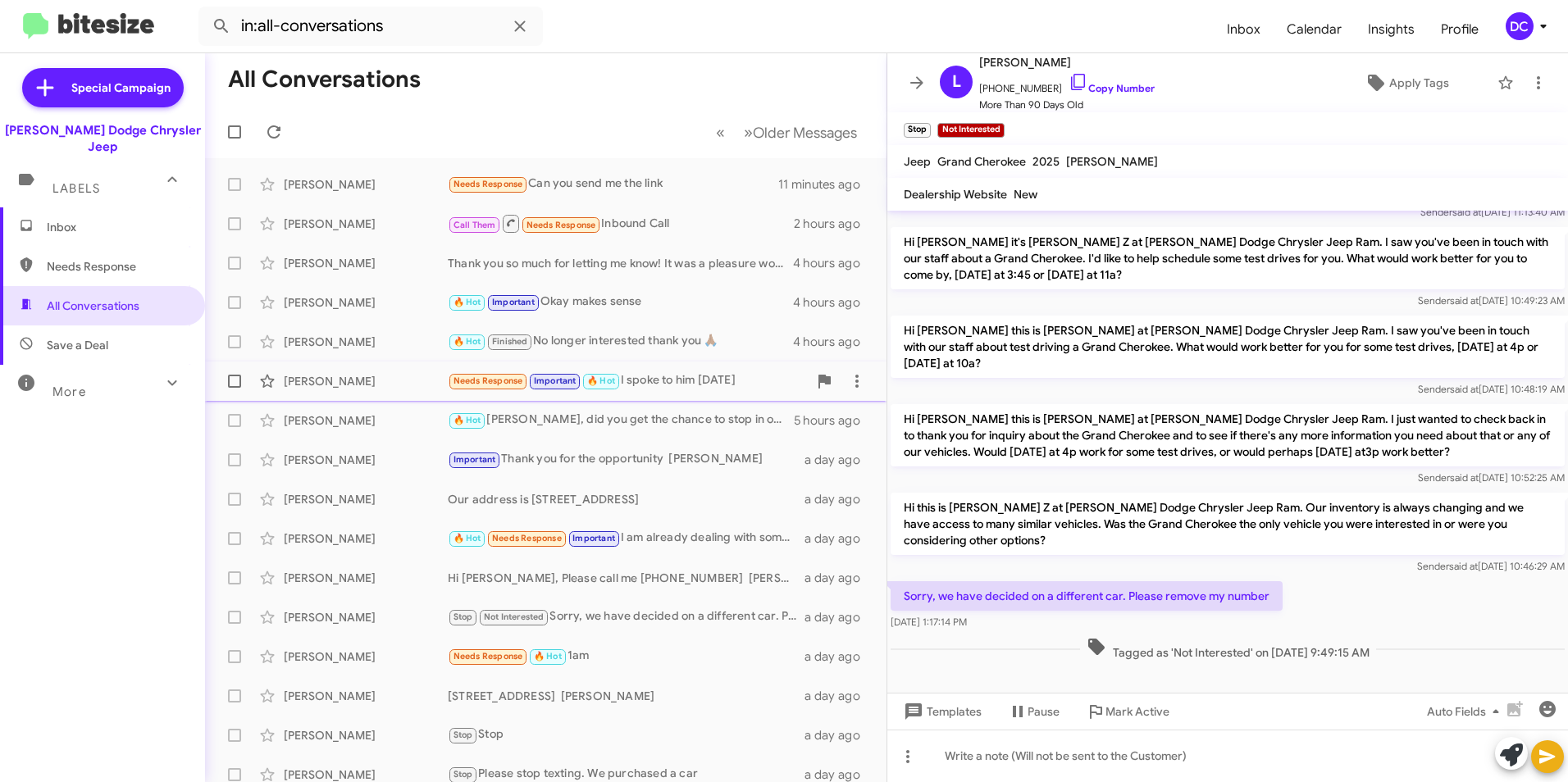
click at [372, 380] on div "[PERSON_NAME]" at bounding box center [365, 381] width 164 height 17
